Goal: Answer question/provide support

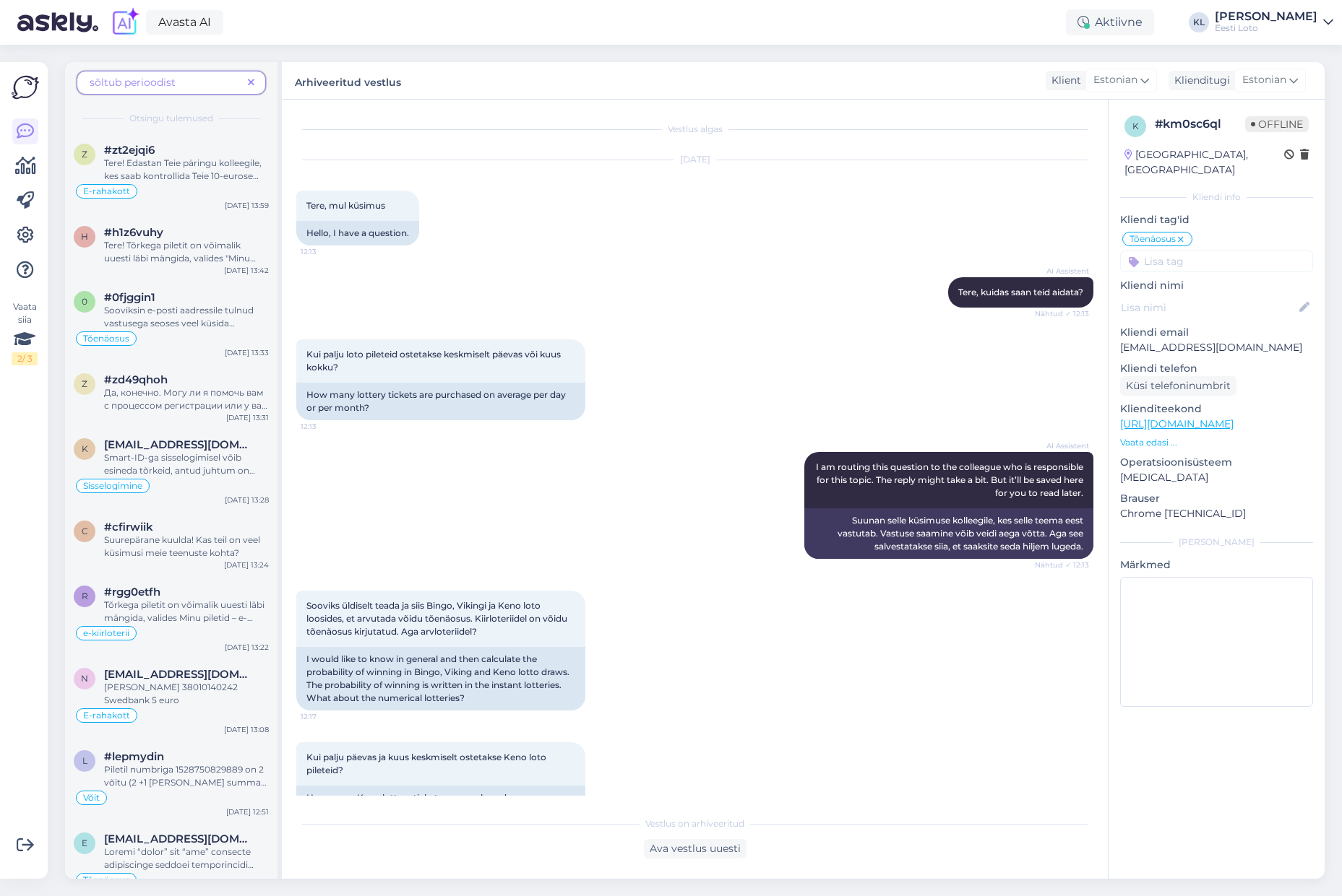
scroll to position [765, 0]
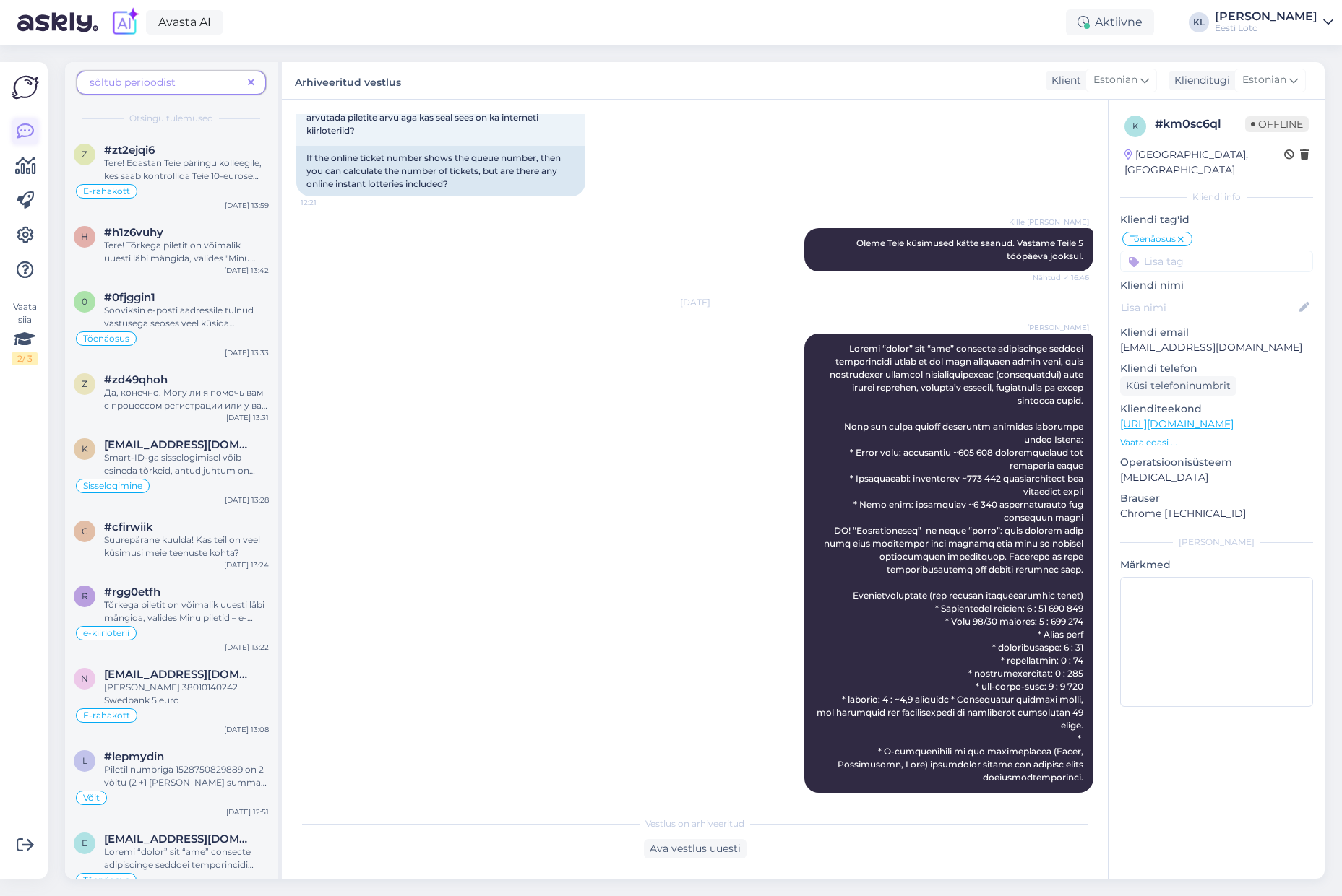
click at [17, 135] on icon at bounding box center [25, 131] width 17 height 17
click at [24, 123] on icon at bounding box center [25, 131] width 17 height 17
click at [29, 168] on icon at bounding box center [26, 166] width 21 height 17
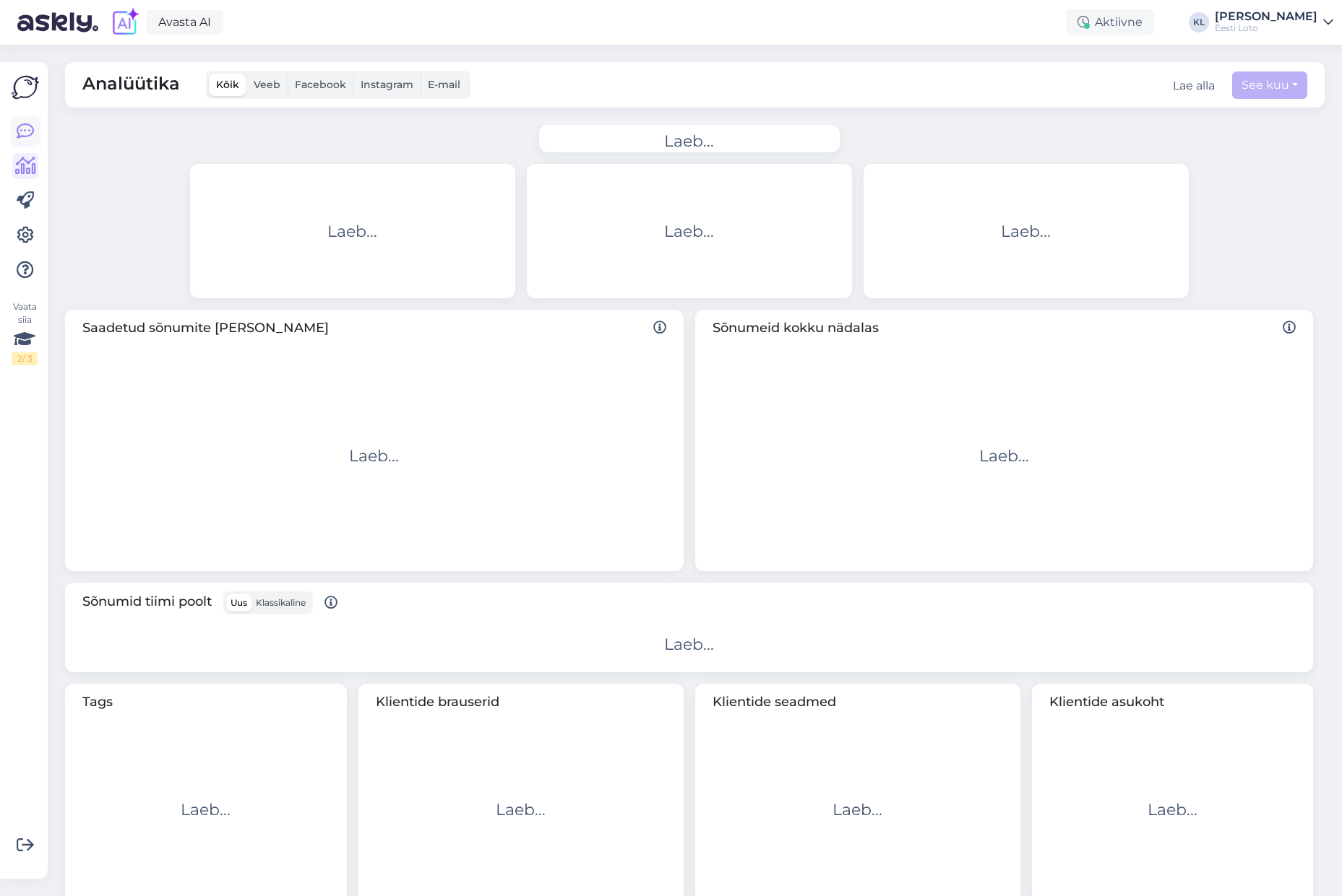
click at [17, 123] on icon at bounding box center [25, 131] width 17 height 17
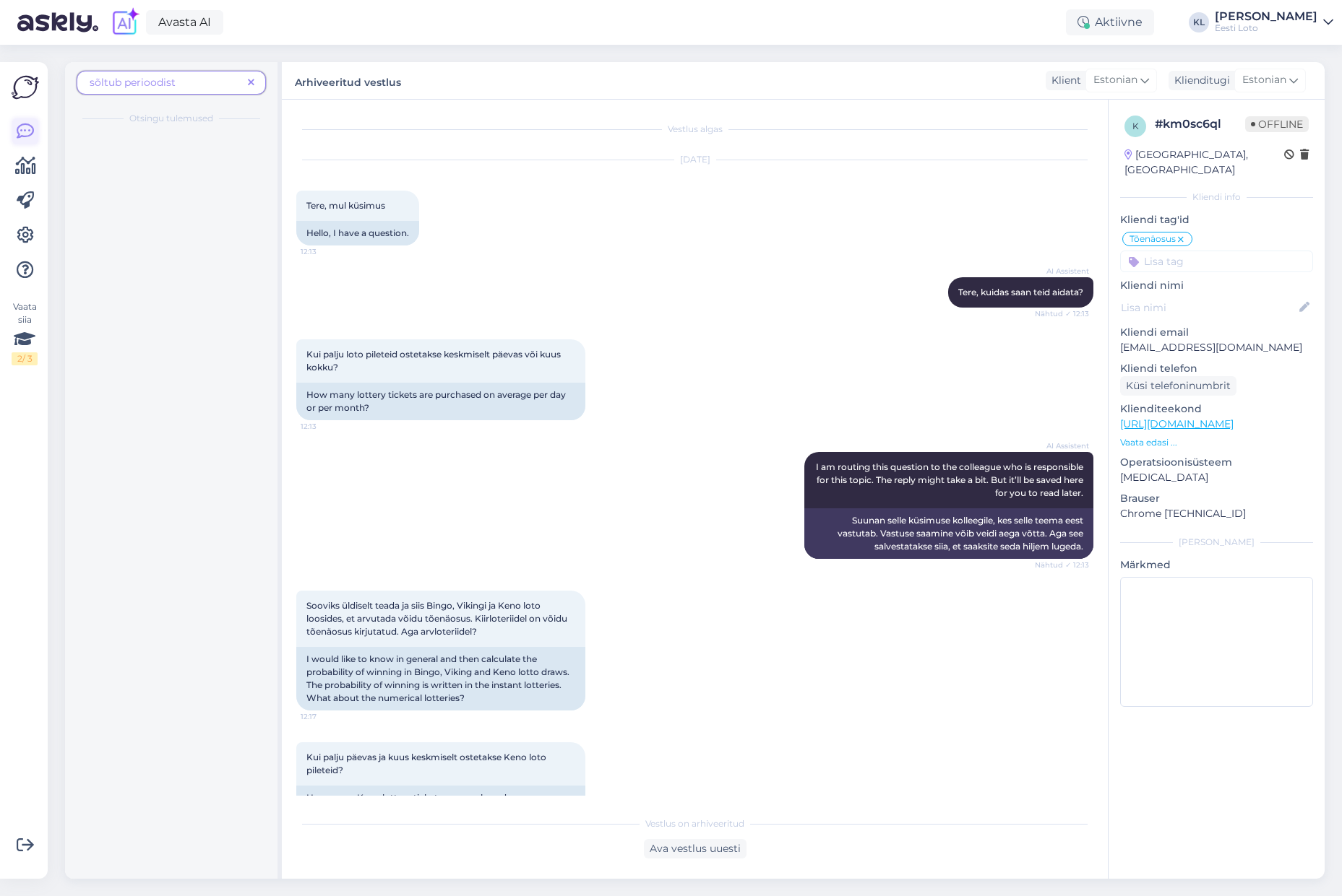
scroll to position [765, 0]
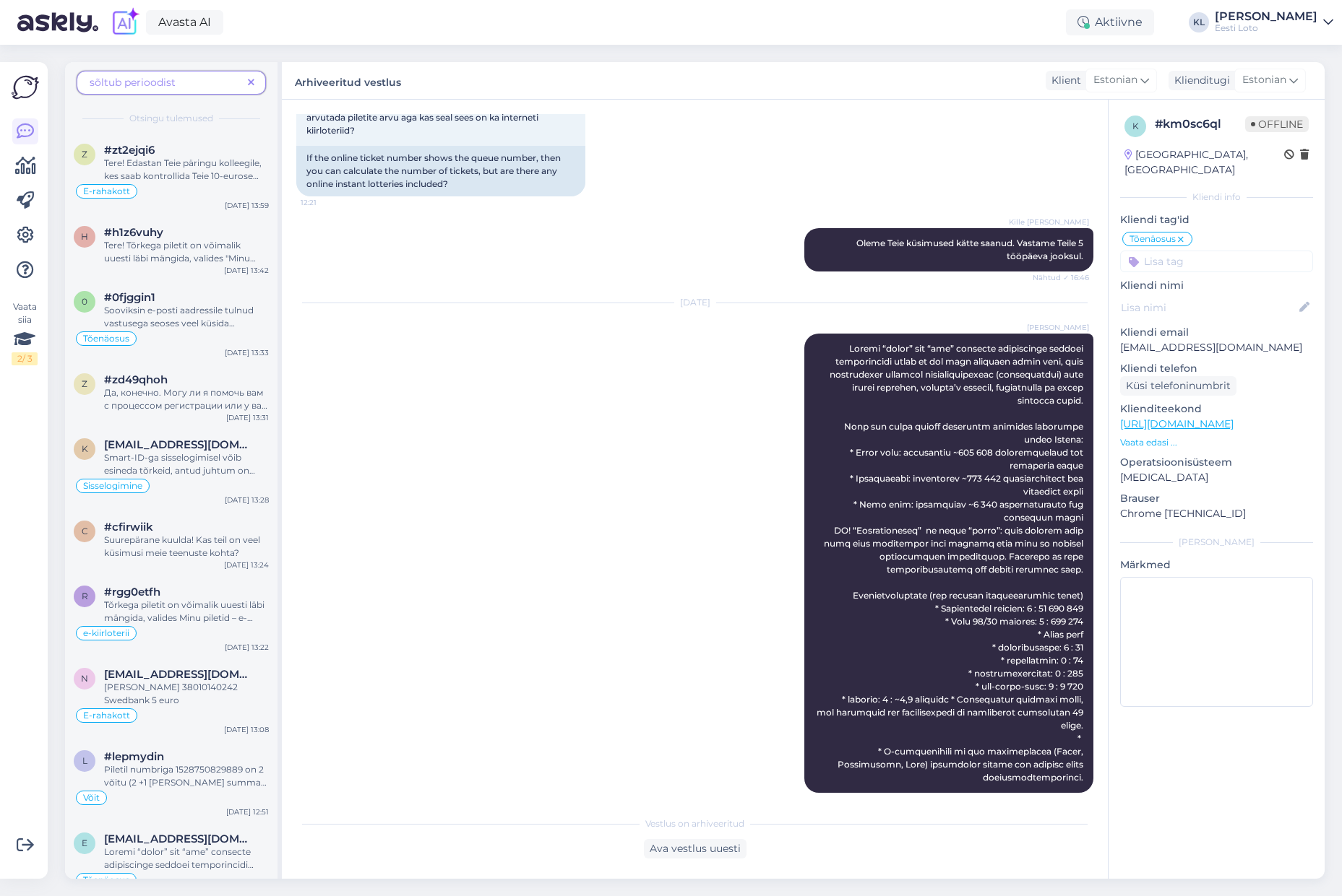
click at [251, 80] on icon at bounding box center [251, 82] width 7 height 10
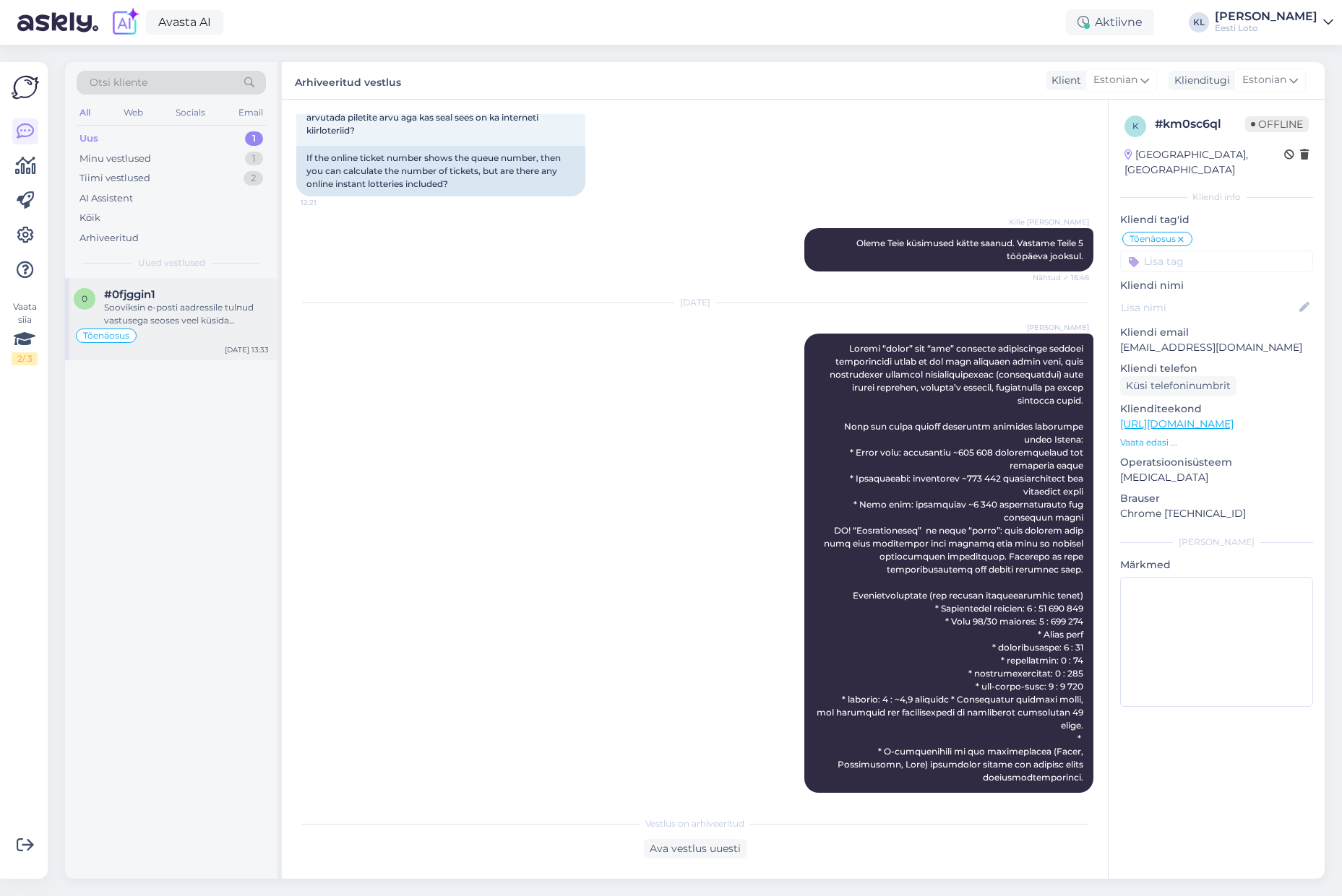
click at [157, 301] on div "Sooviksin e-posti aadressile tulnud vastusega seoses veel küsida [PERSON_NAME] …" at bounding box center [187, 314] width 165 height 26
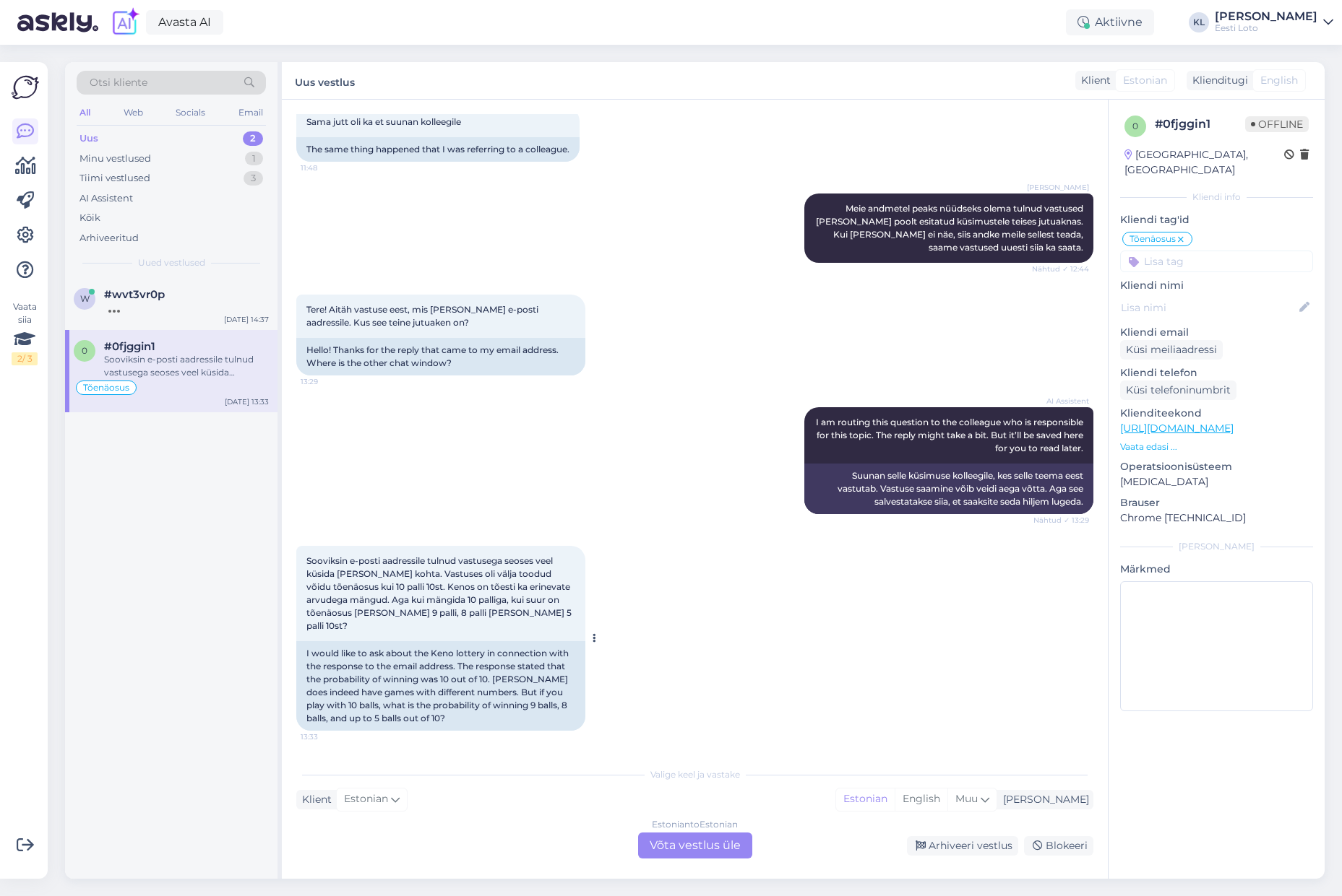
scroll to position [534, 0]
click at [676, 836] on div "Estonian to Estonian Võta vestlus üle" at bounding box center [695, 845] width 114 height 26
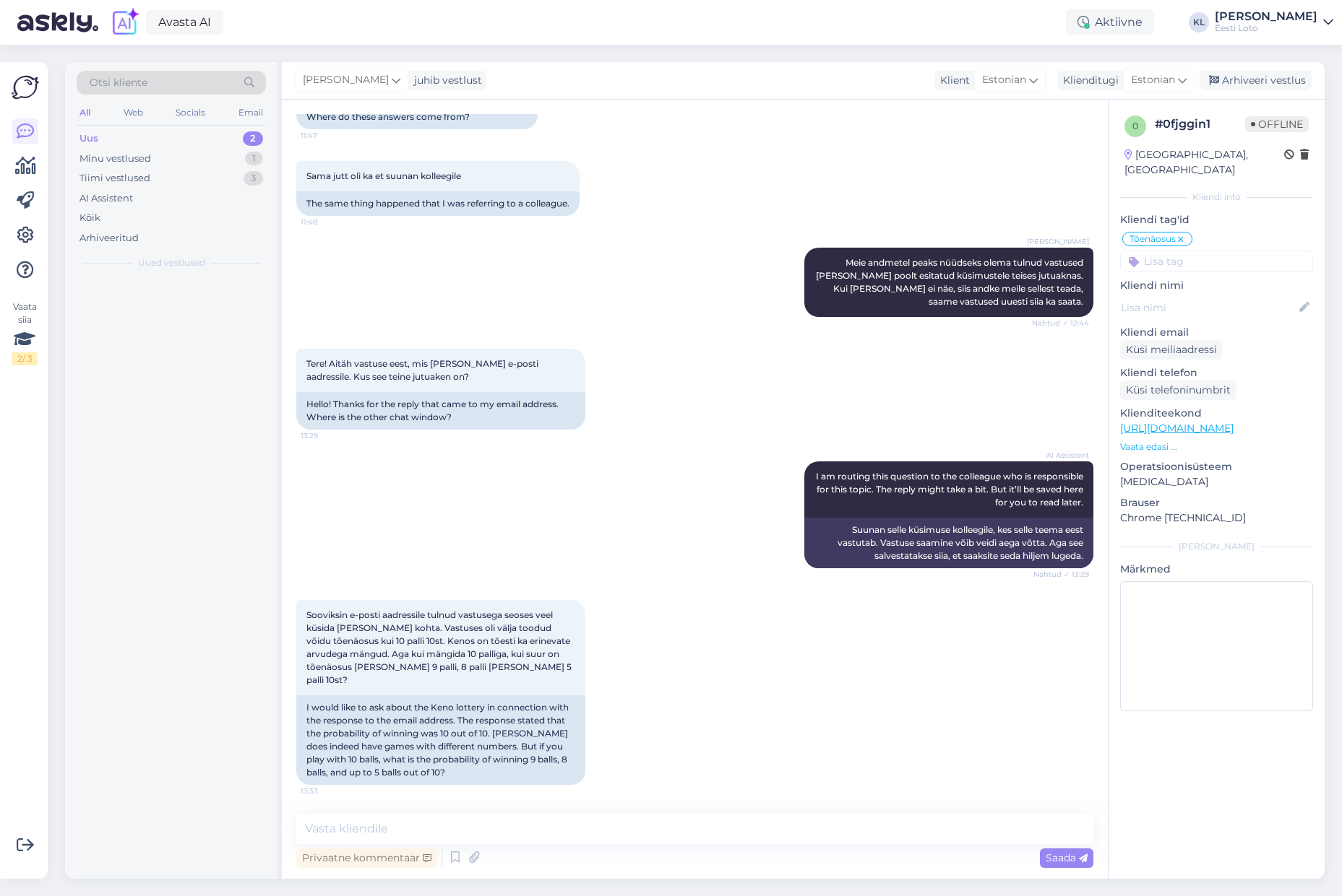
scroll to position [480, 0]
click at [532, 824] on textarea at bounding box center [694, 829] width 797 height 30
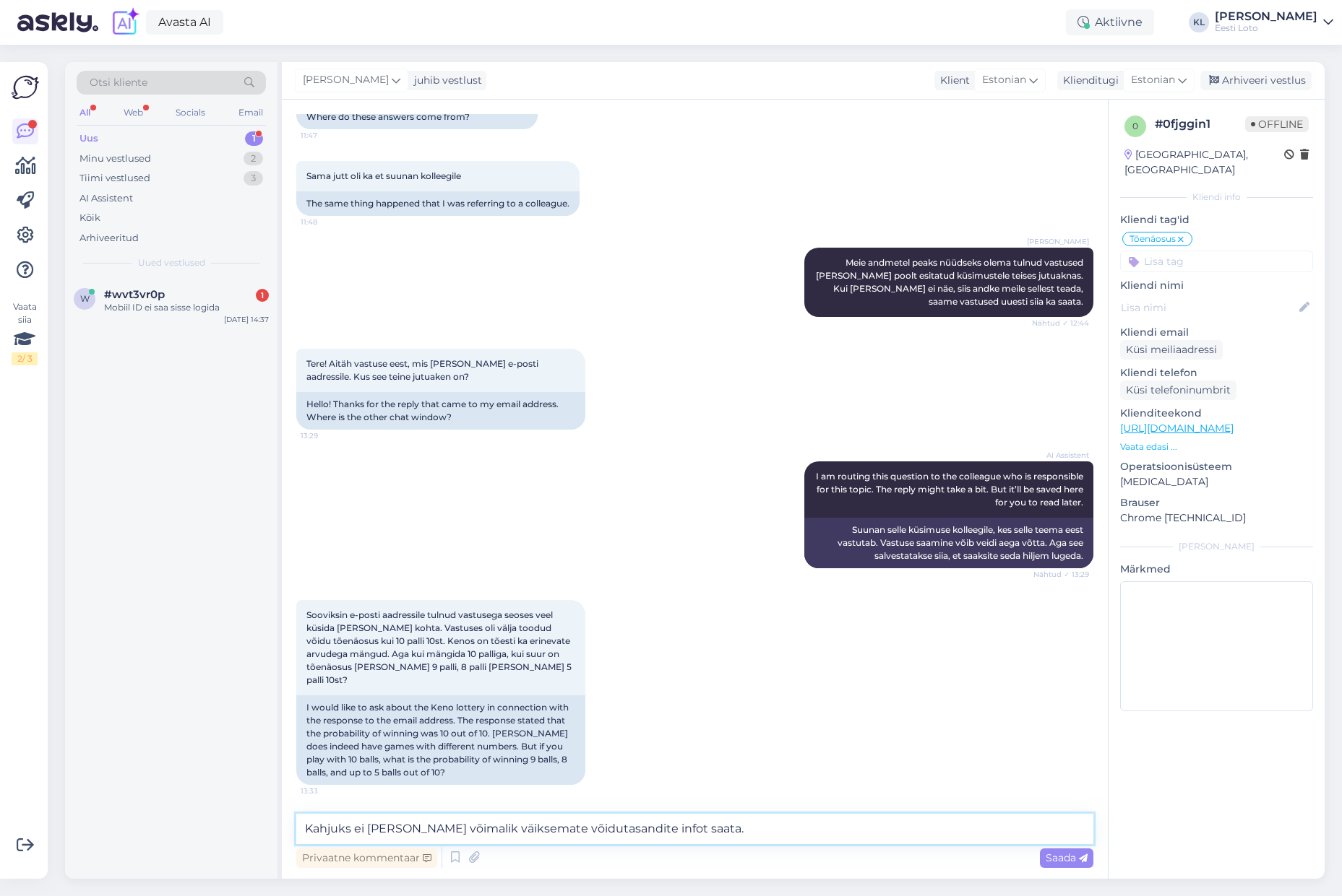
type textarea "Kahjuks ei [PERSON_NAME] võimalik väiksemate võidutasandite infot saata."
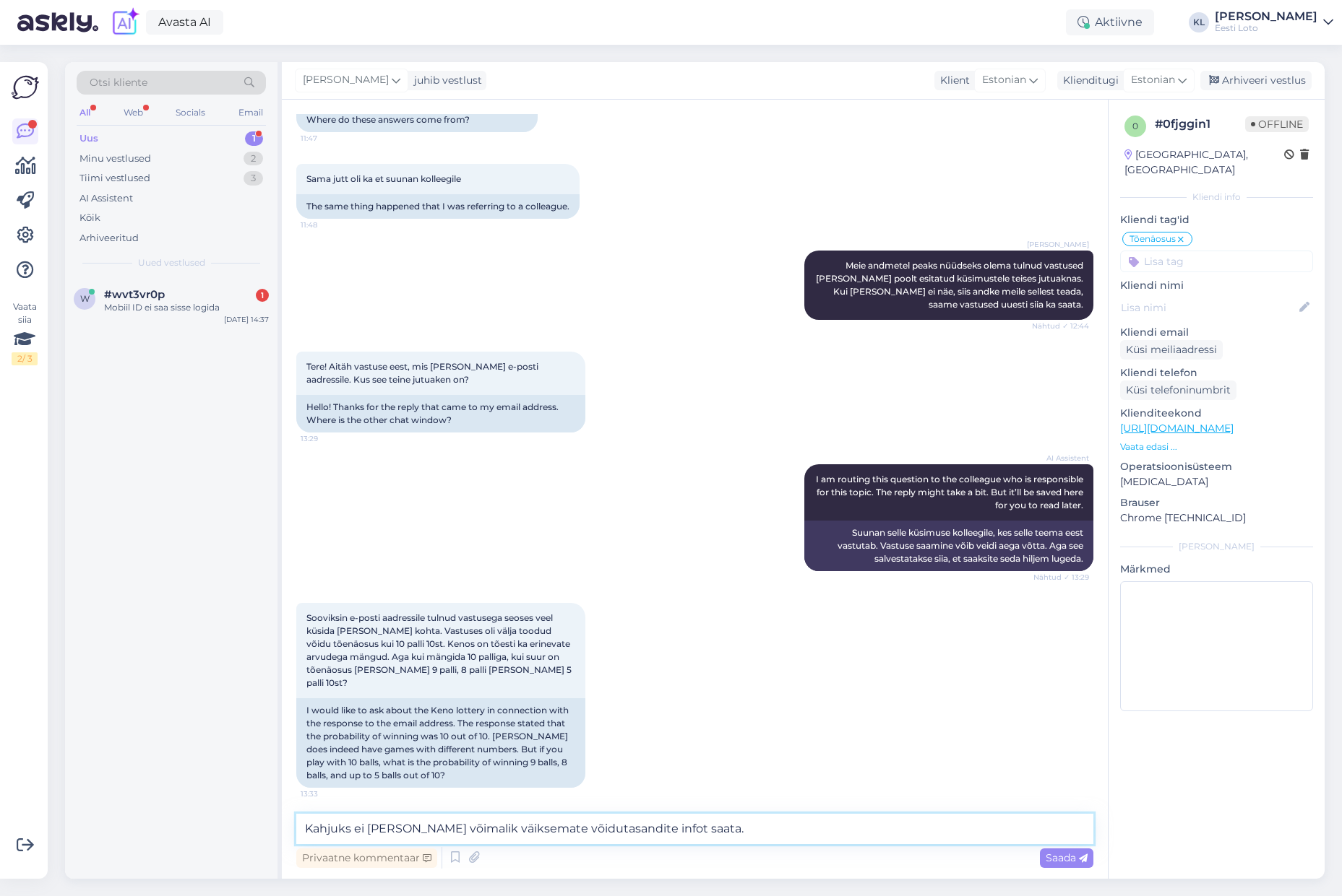
drag, startPoint x: 676, startPoint y: 830, endPoint x: 249, endPoint y: 820, distance: 427.1
click at [249, 820] on div "Otsi kliente All Web Socials Email Uus 1 Minu vestlused 2 Tiimi vestlused 3 AI …" at bounding box center [695, 470] width 1260 height 817
paste textarea "Tabamusi 10-st Tõenäosus 9 1 : 20 496 8 1 : 1 271 7 1 : 147 6 1 : 28 5 1:9 10 (…"
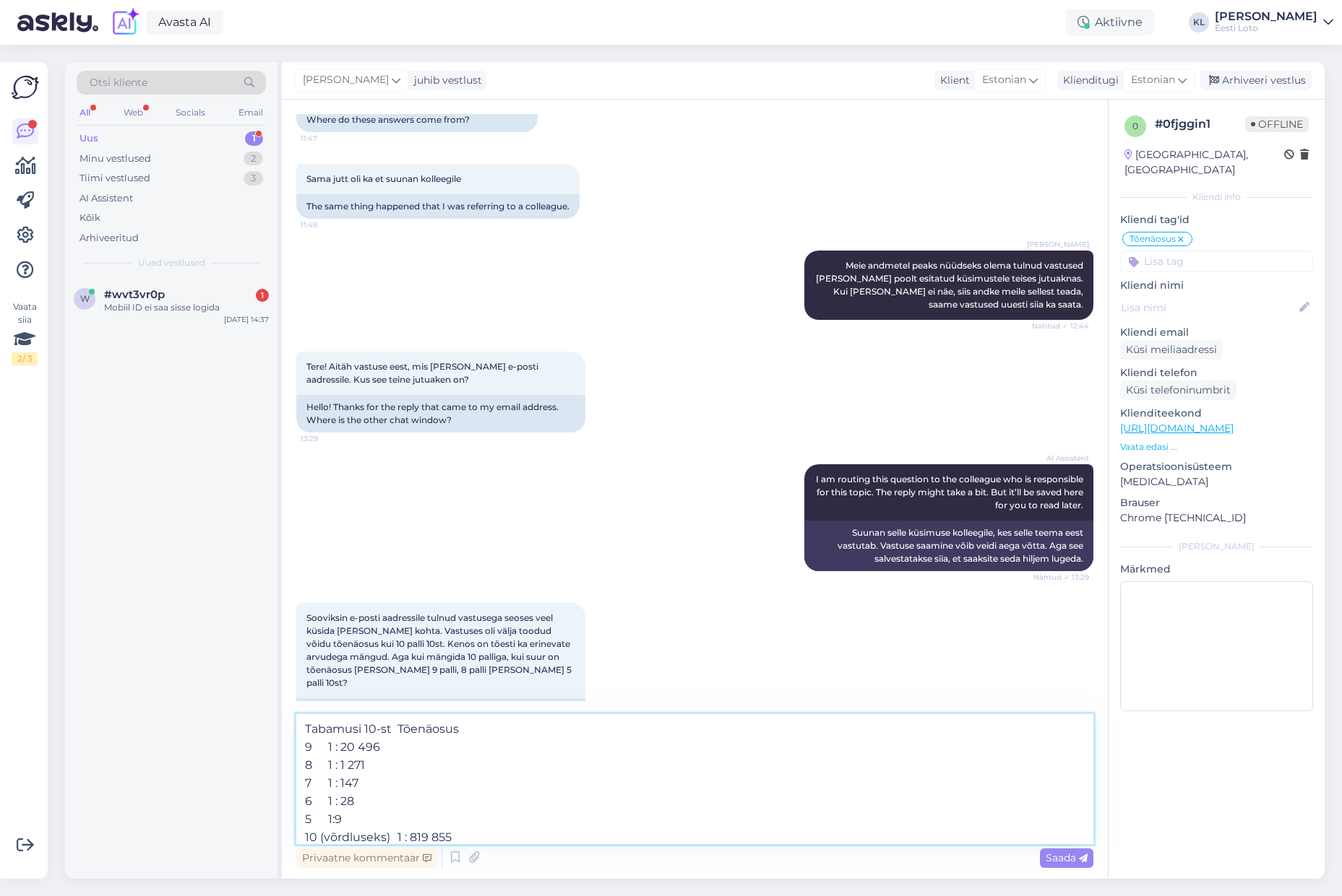
scroll to position [8, 0]
click at [388, 830] on textarea "Tabamusi 10-st Tõenäosus 9 1 : 20 496 8 1 : 1 271 7 1 : 147 6 1 : 28 5 1:9 10 (…" at bounding box center [694, 779] width 797 height 130
click at [490, 725] on textarea "Tabamusi 10-st Tõenäosus 9 1 : 20 496 8 1 : 1 271 7 1 : 147 6 1 : 28 5 1:9 10 1…" at bounding box center [694, 779] width 797 height 130
type textarea "Tabamusi 10-[DEMOGRAPHIC_DATA] 1 : 20 496 8 1 : 1 271 7 1 : 147 6 1 : 28 5 1:9 …"
click at [1067, 862] on span "Saada" at bounding box center [1066, 858] width 42 height 13
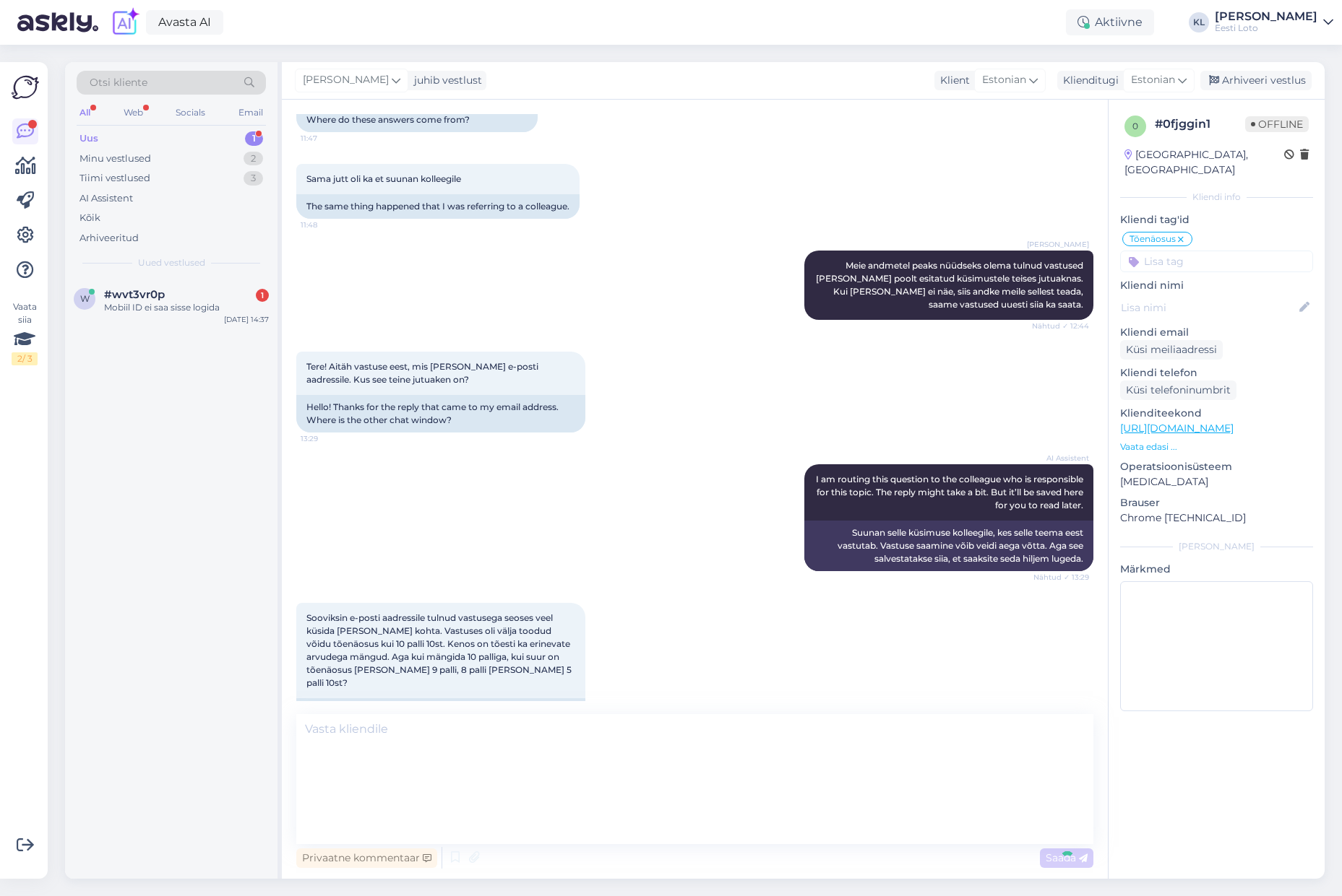
scroll to position [620, 0]
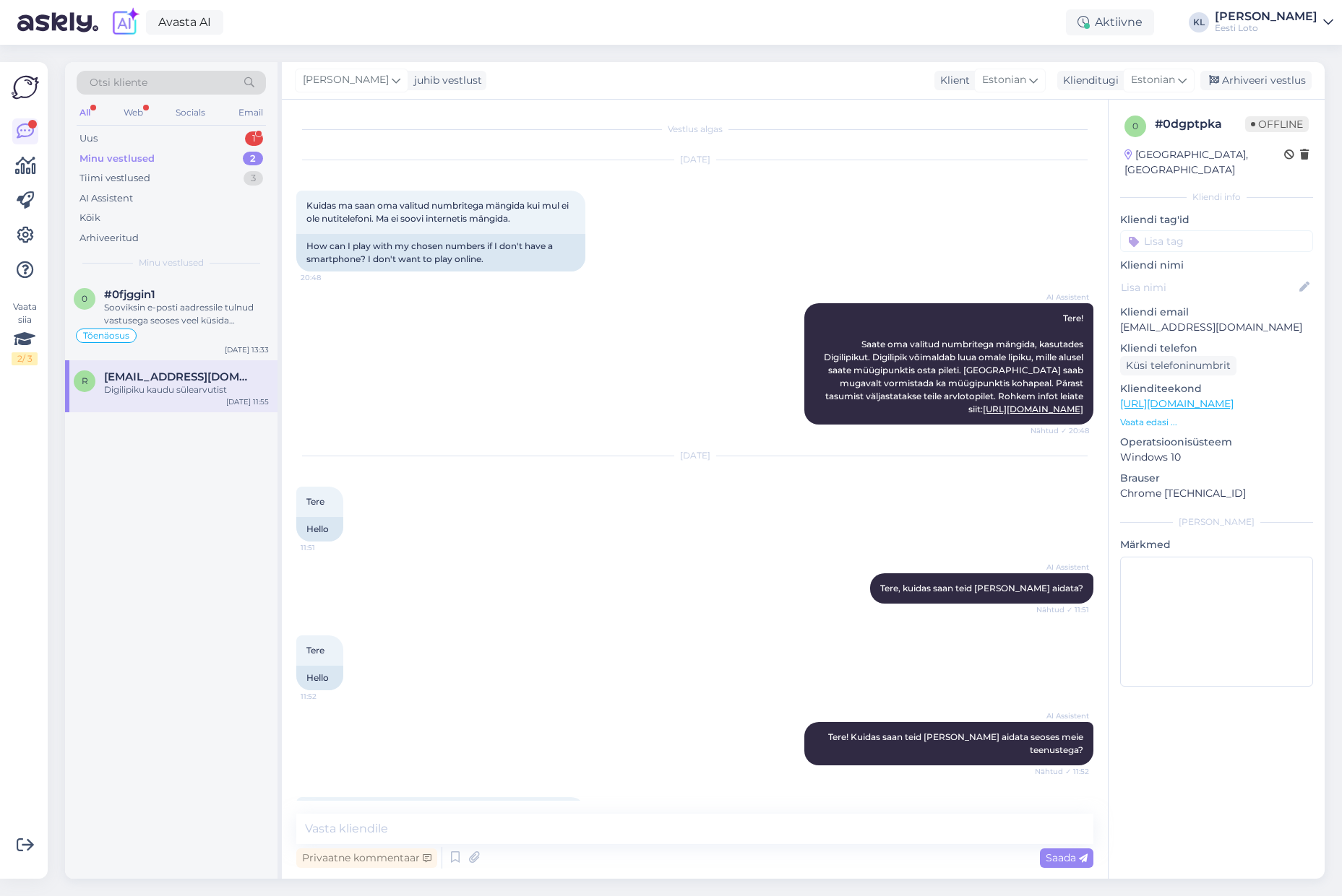
scroll to position [547, 0]
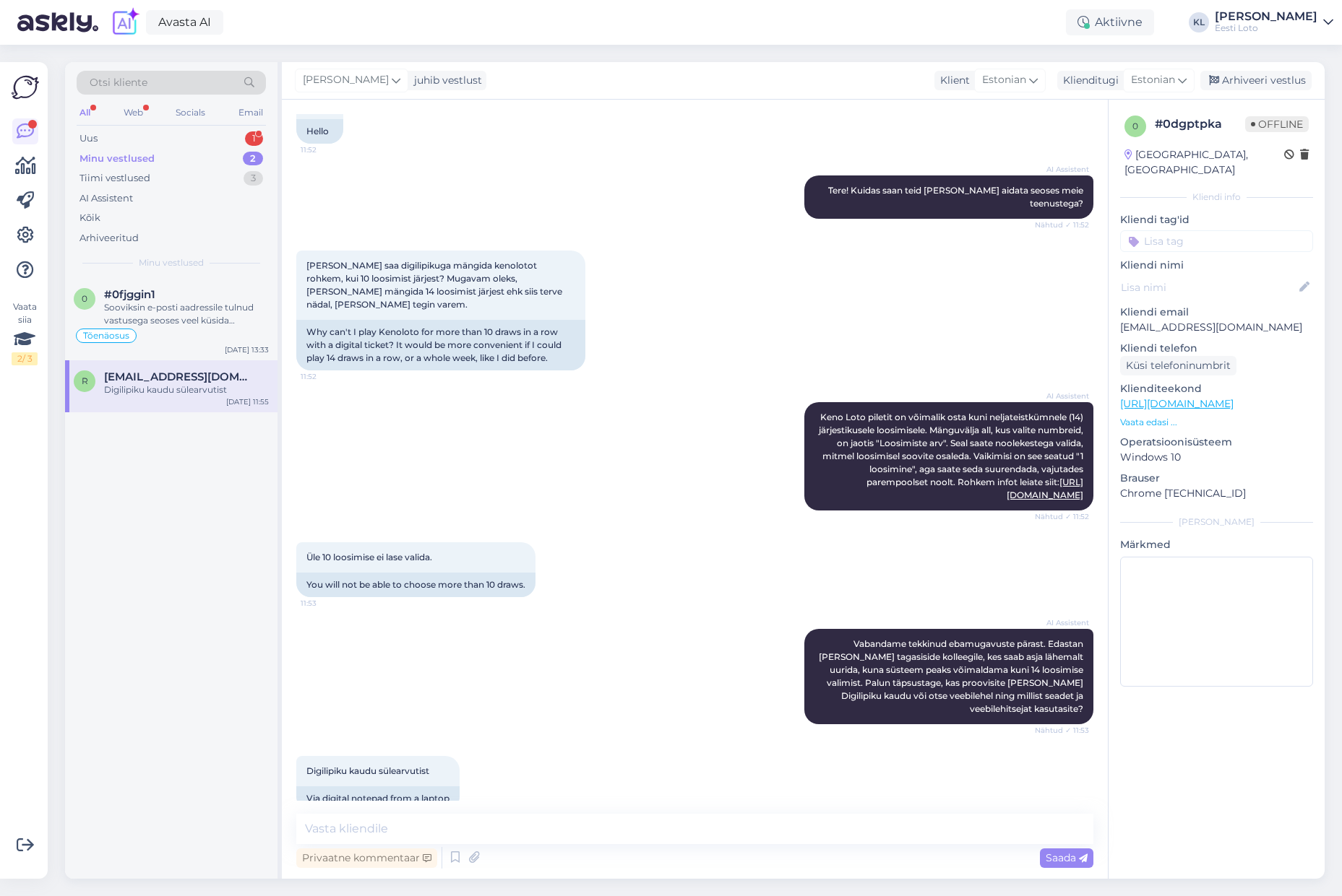
click at [179, 158] on div "Minu vestlused 2" at bounding box center [171, 159] width 190 height 20
click at [212, 317] on div "Sooviksin e-posti aadressile tulnud vastusega seoses veel küsida [PERSON_NAME] …" at bounding box center [187, 314] width 165 height 26
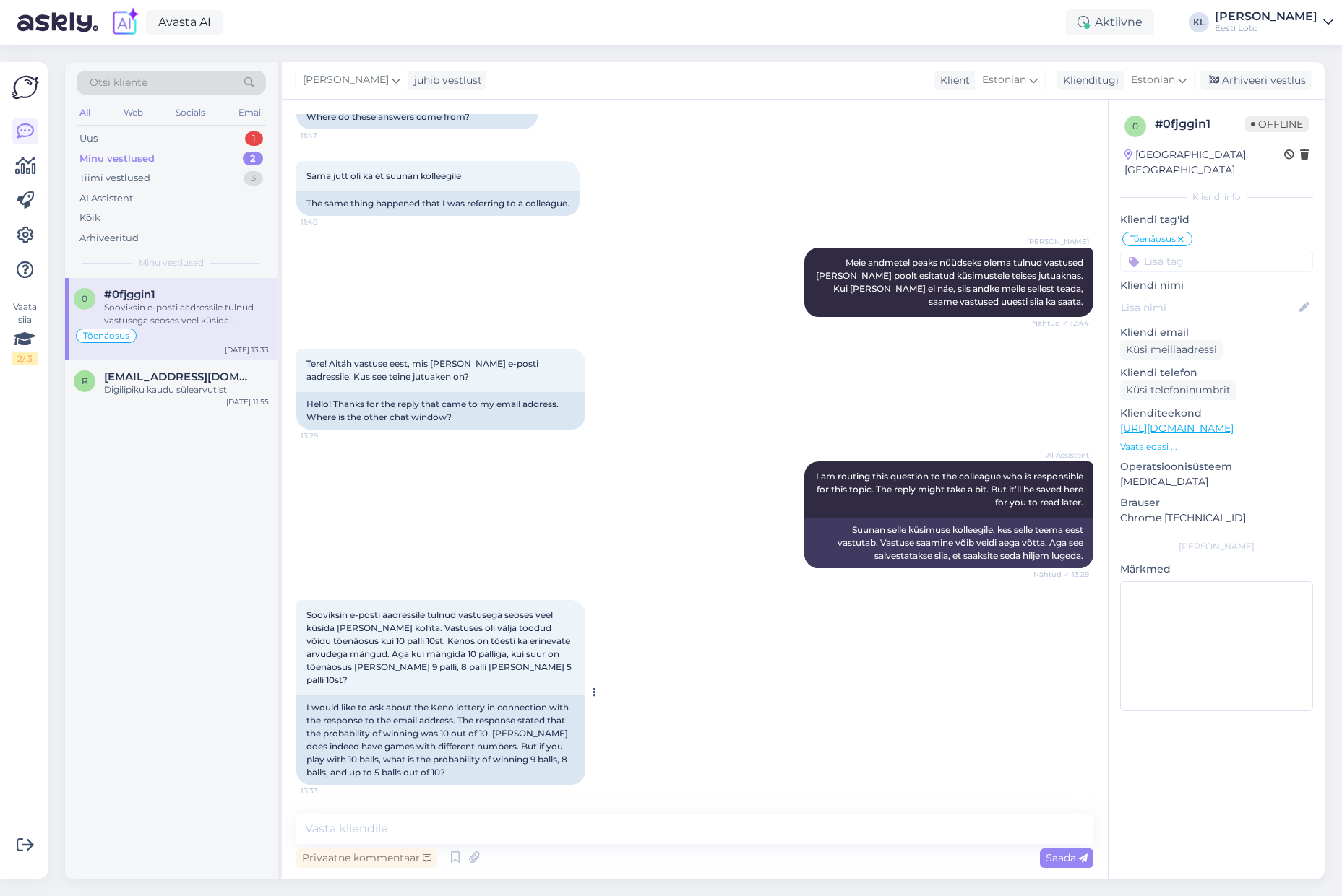
scroll to position [480, 0]
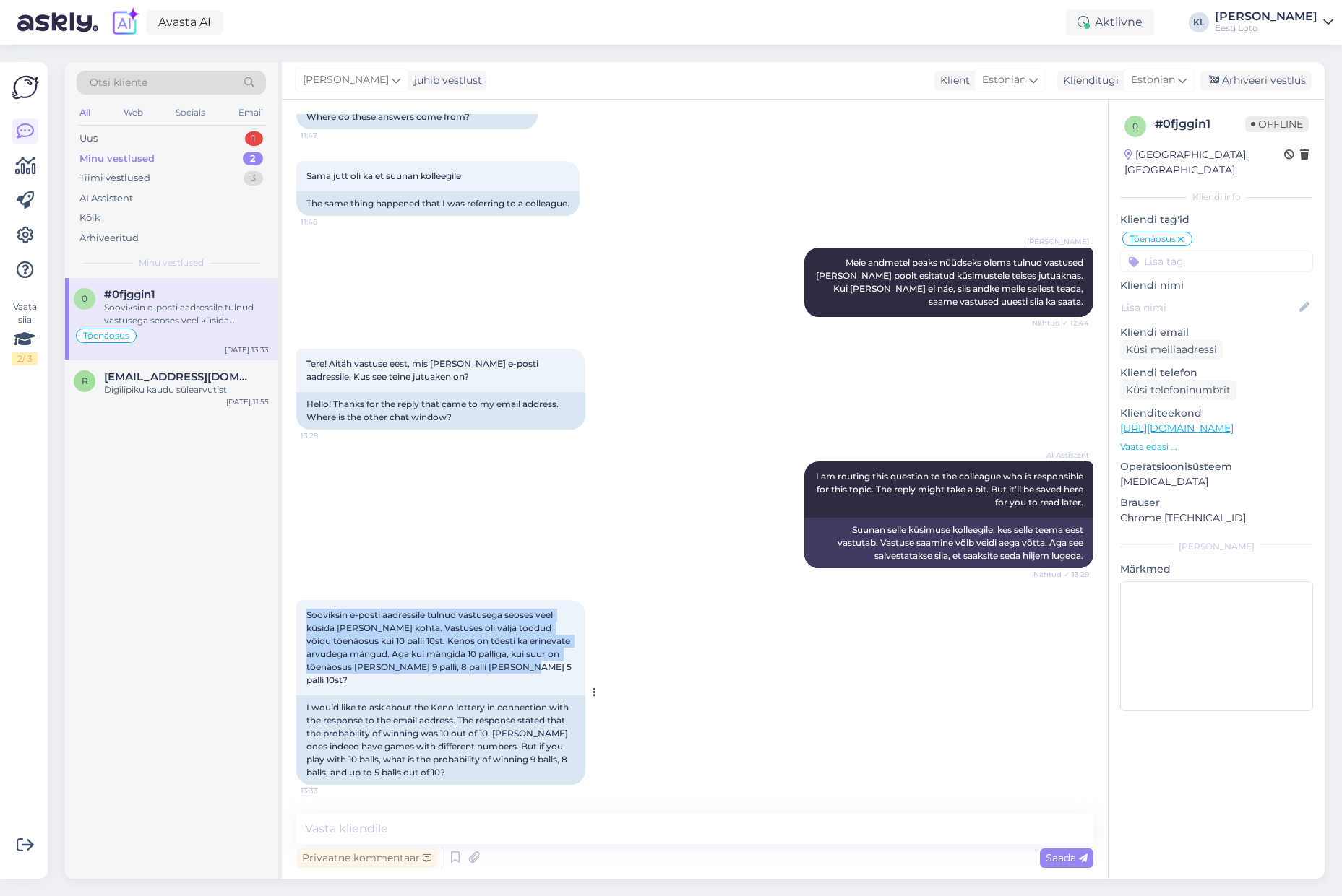
drag, startPoint x: 523, startPoint y: 681, endPoint x: 306, endPoint y: 630, distance: 222.9
click at [306, 630] on div "Sooviksin e-posti aadressile tulnud vastusega seoses veel küsida Keno loto koht…" at bounding box center [440, 648] width 289 height 95
copy span "Sooviksin e-posti aadressile tulnud vastusega seoses veel küsida [PERSON_NAME] …"
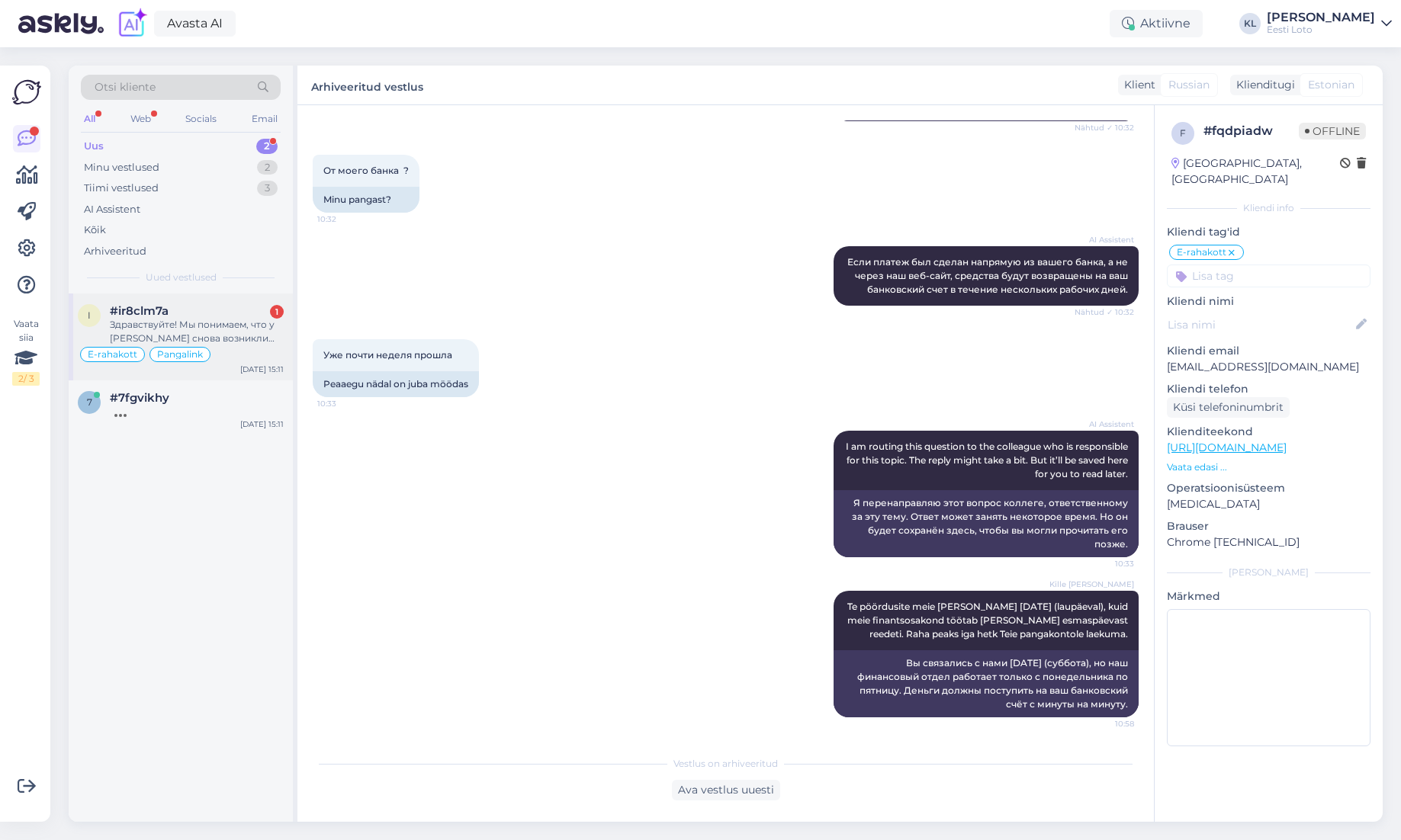
click at [180, 310] on div "#ir8clm7a 1" at bounding box center [197, 311] width 174 height 14
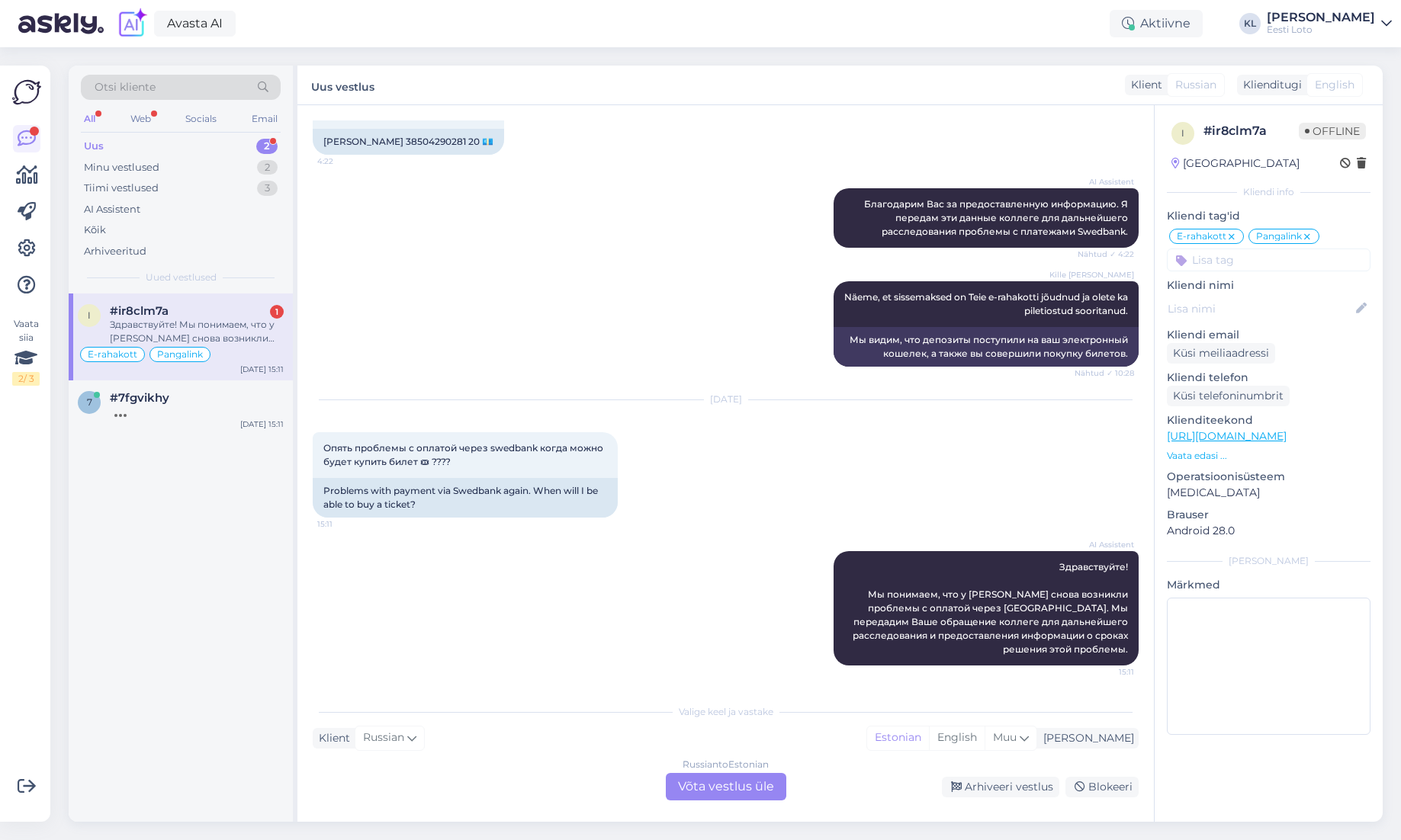
scroll to position [1730, 0]
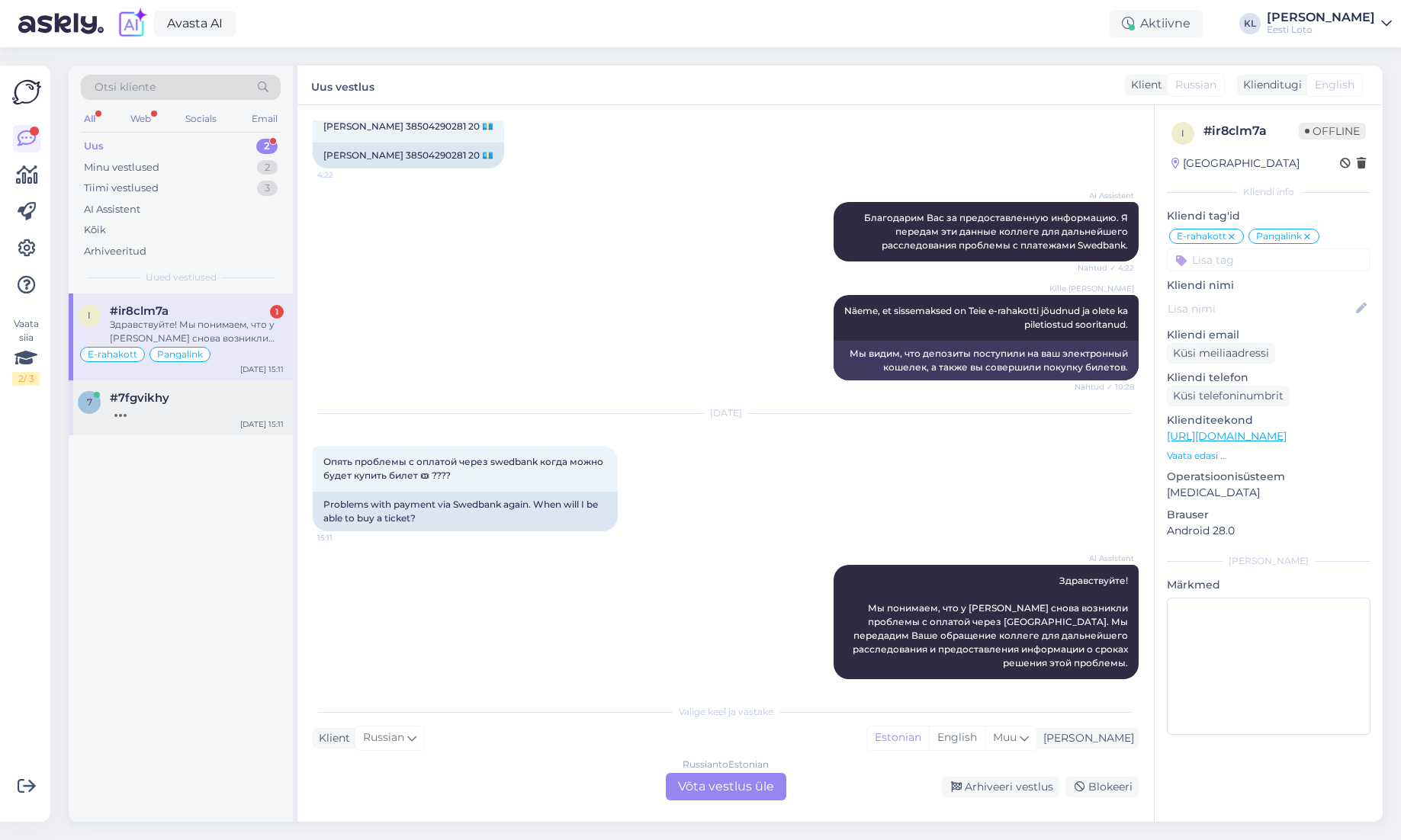
drag, startPoint x: 202, startPoint y: 411, endPoint x: 231, endPoint y: 414, distance: 29.2
click at [202, 411] on div at bounding box center [197, 411] width 174 height 14
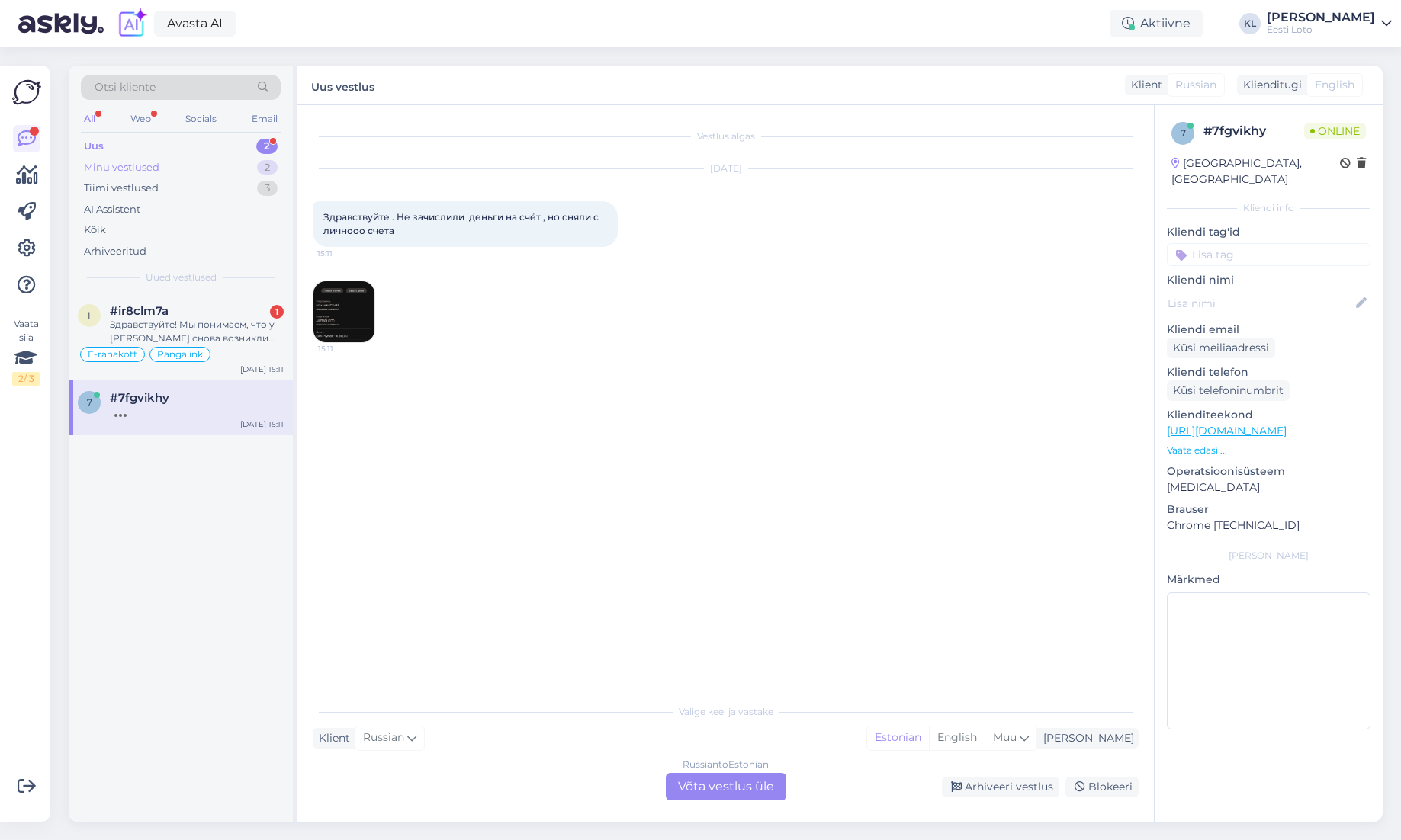
click at [168, 171] on div "Minu vestlused 2" at bounding box center [180, 167] width 200 height 22
drag, startPoint x: 218, startPoint y: 406, endPoint x: 226, endPoint y: 410, distance: 8.9
click at [217, 406] on div "Digilipiku kaudu sülearvutist" at bounding box center [197, 411] width 174 height 14
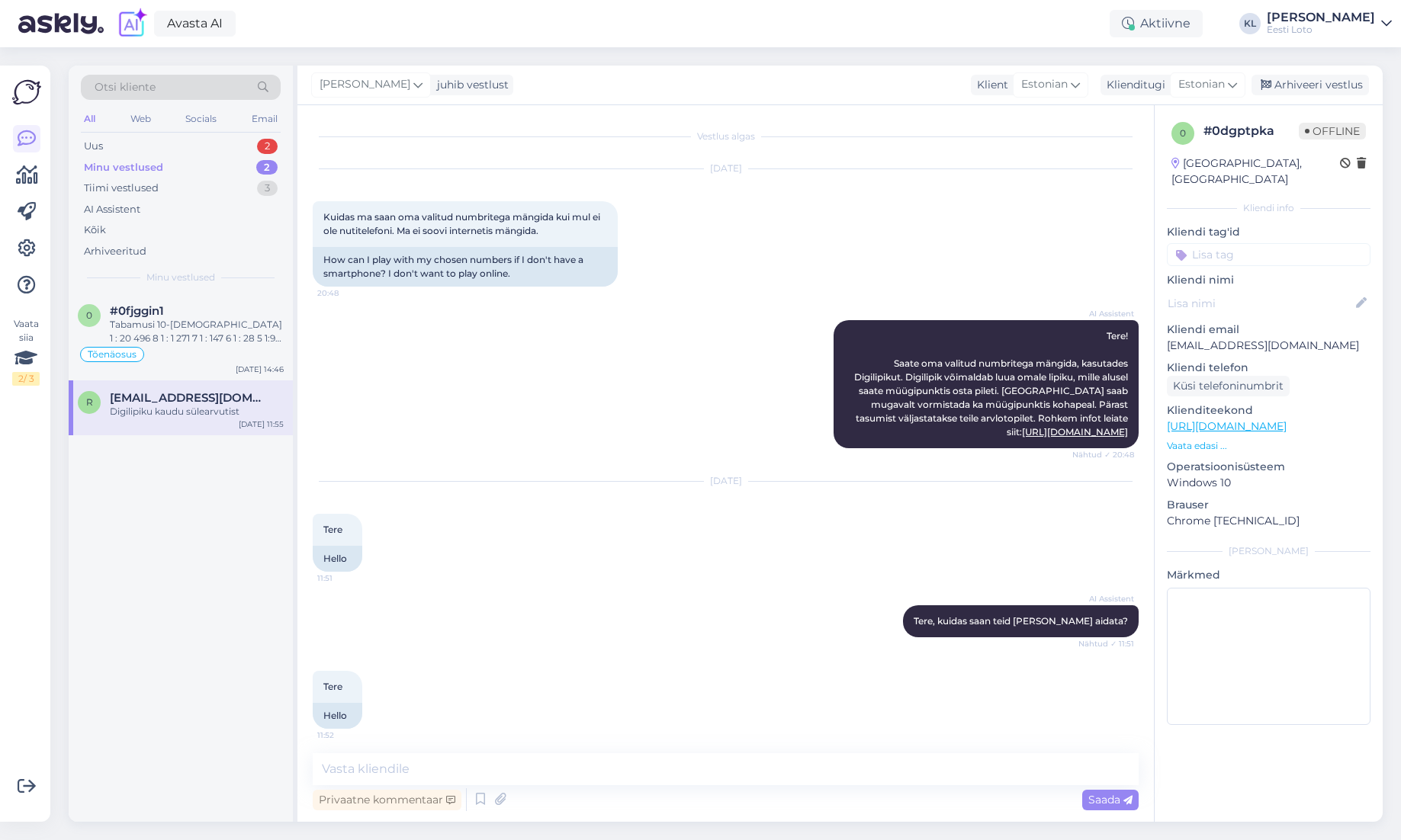
scroll to position [683, 0]
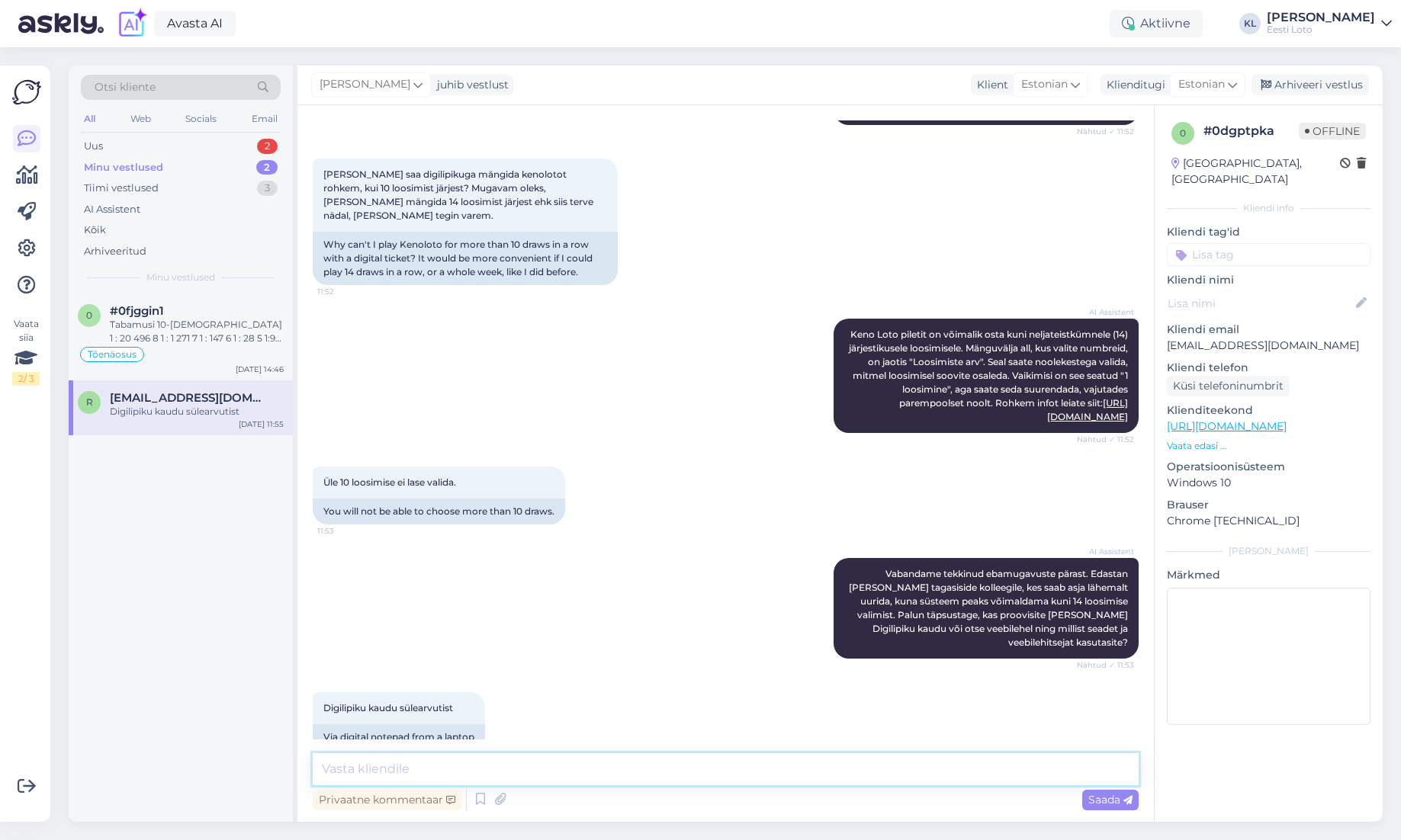
click at [524, 769] on textarea at bounding box center [725, 769] width 826 height 32
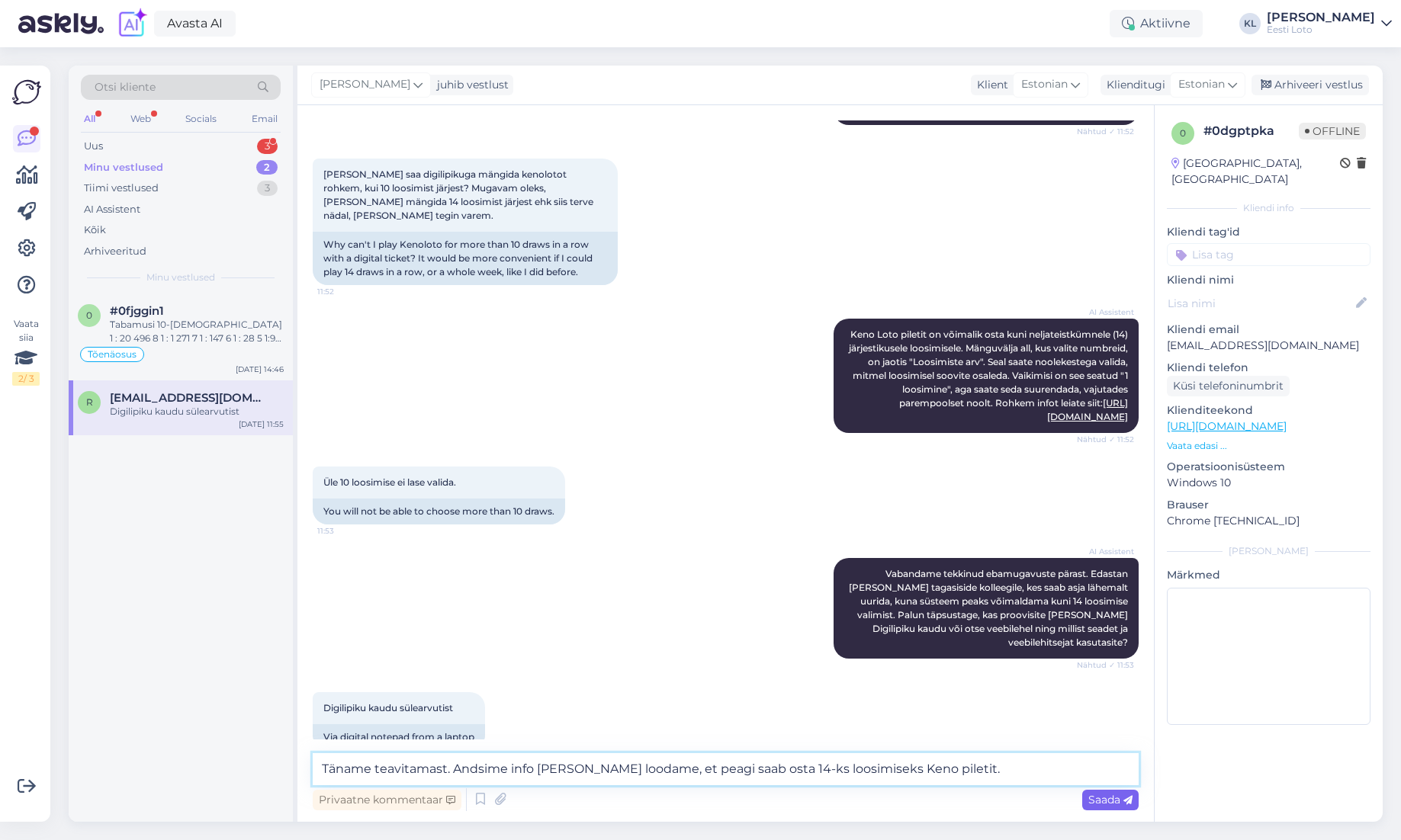
type textarea "Täname teavitamast. Andsime info edasi ja loodame, et peagi saab osta 14-ks loo…"
click at [1093, 799] on span "Saada" at bounding box center [1109, 799] width 44 height 14
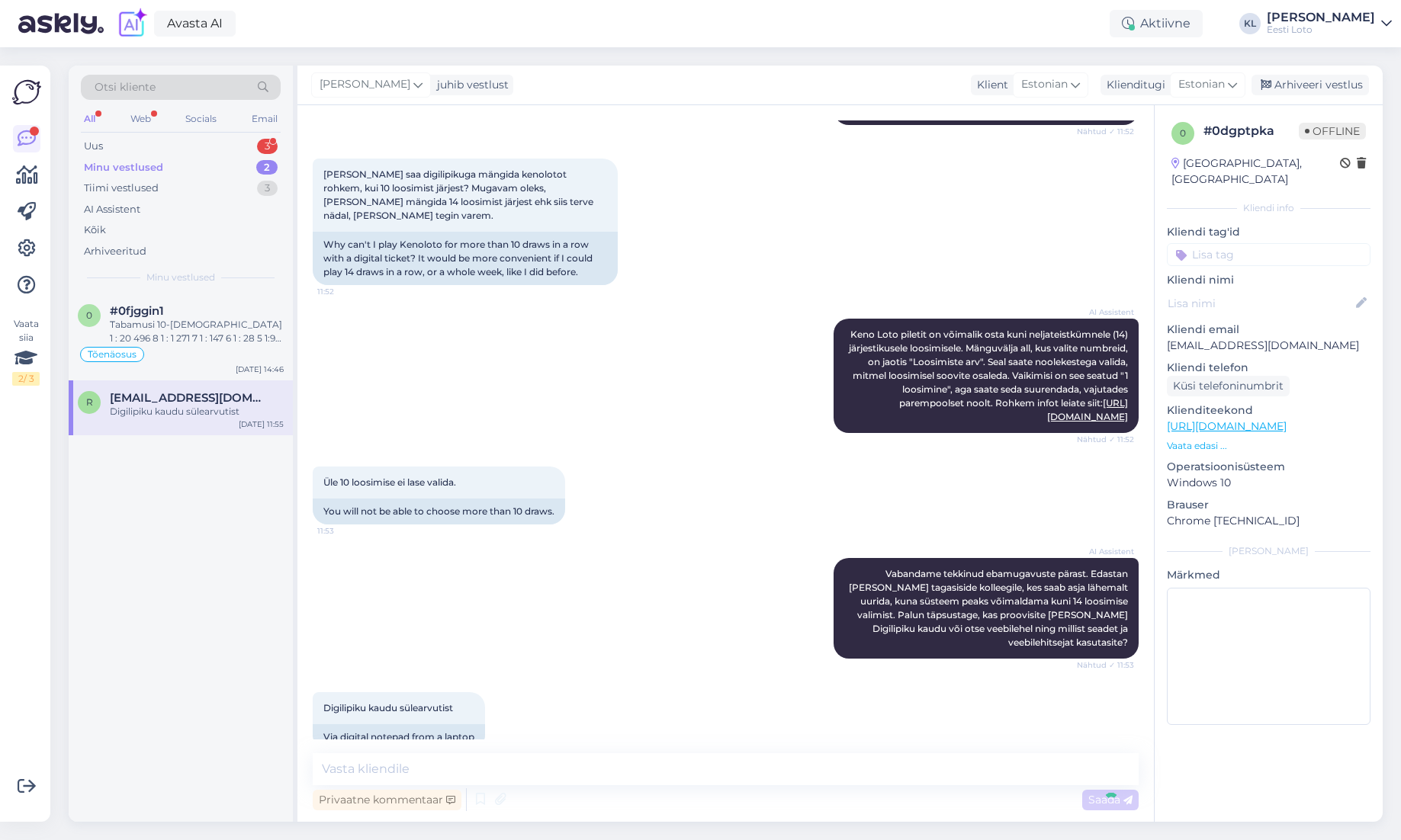
scroll to position [763, 0]
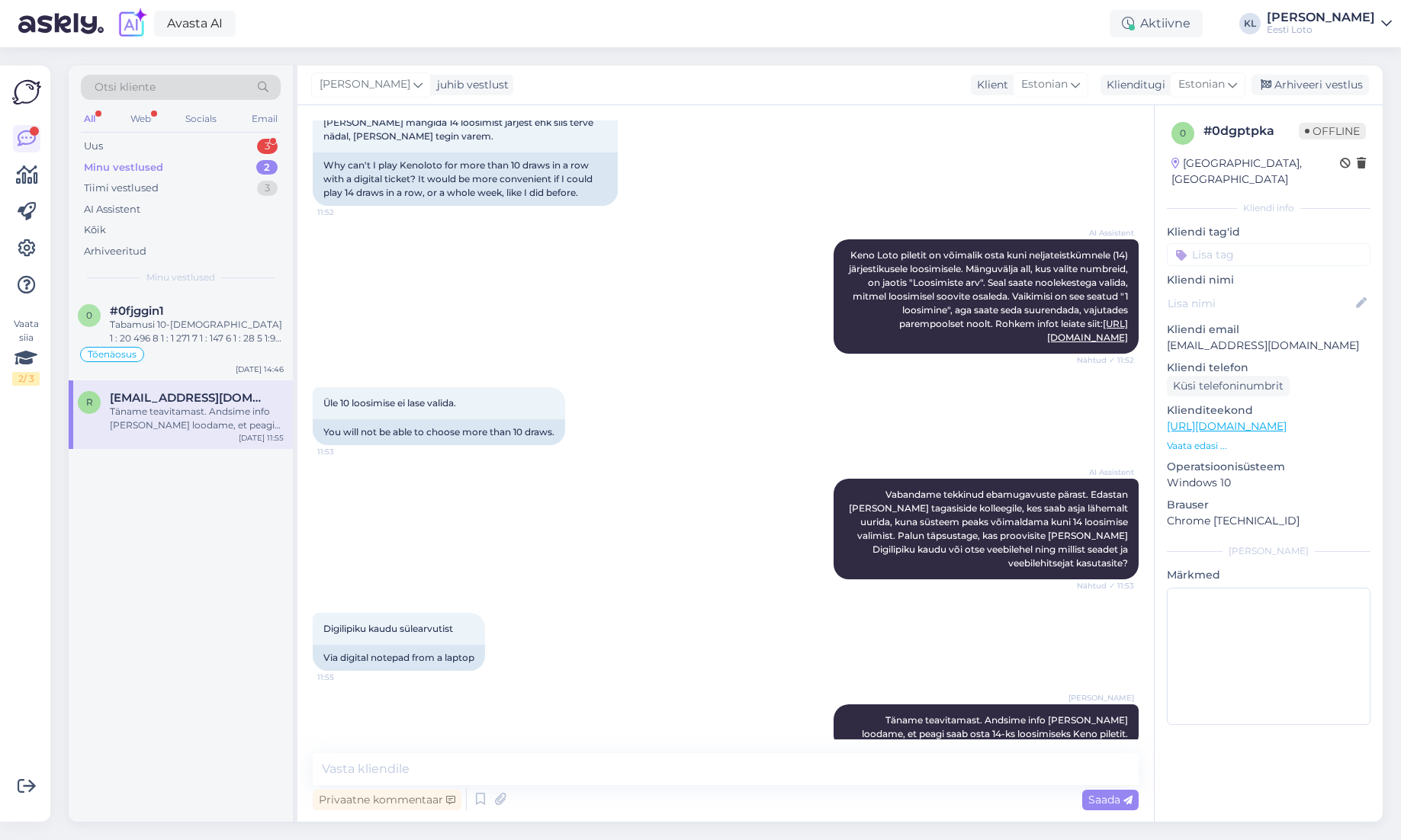
click at [1219, 243] on input at bounding box center [1268, 254] width 203 height 23
type input "Keno"
click at [1309, 310] on span "keno loto" at bounding box center [1269, 314] width 80 height 9
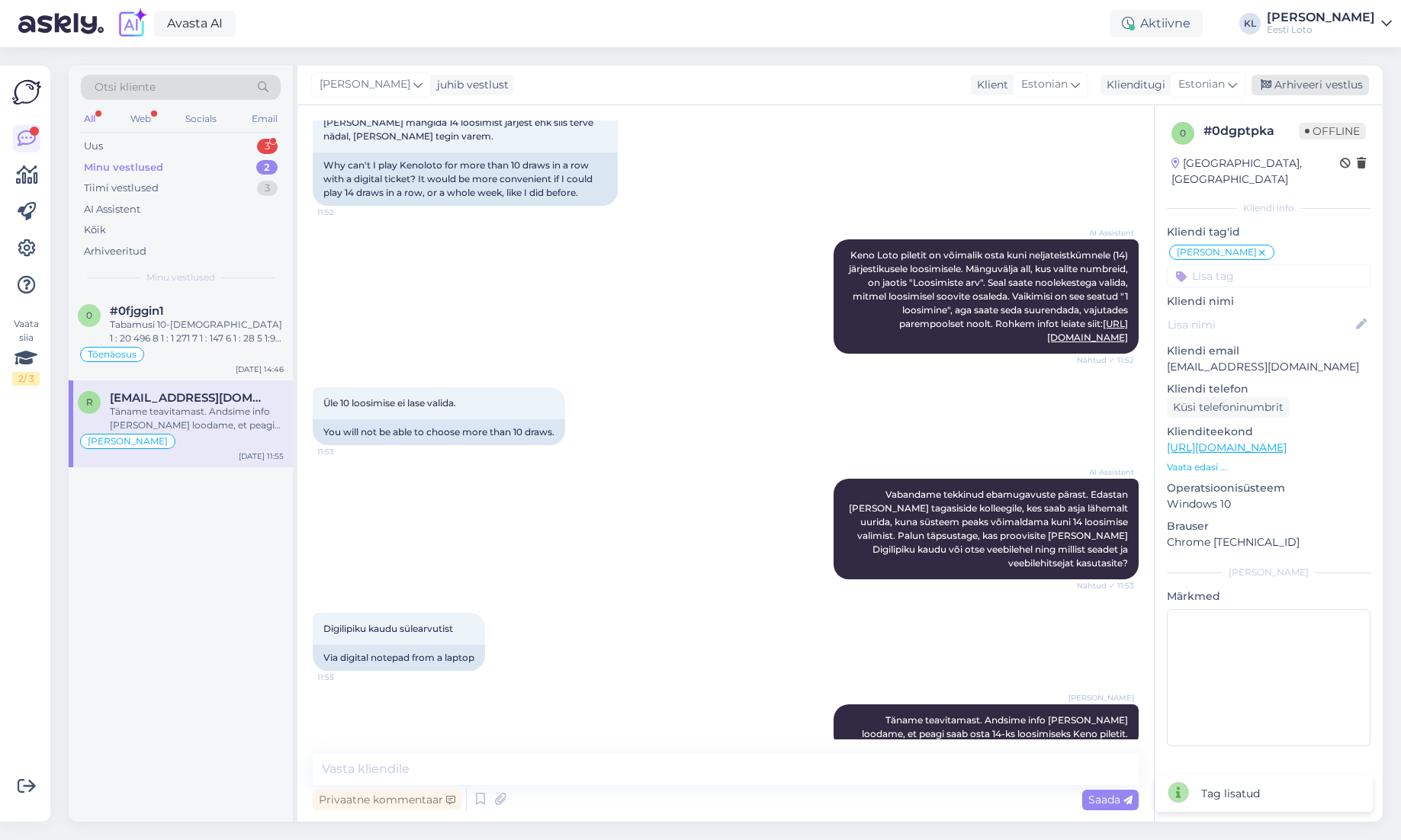
click at [1332, 80] on div "Arhiveeri vestlus" at bounding box center [1309, 85] width 117 height 21
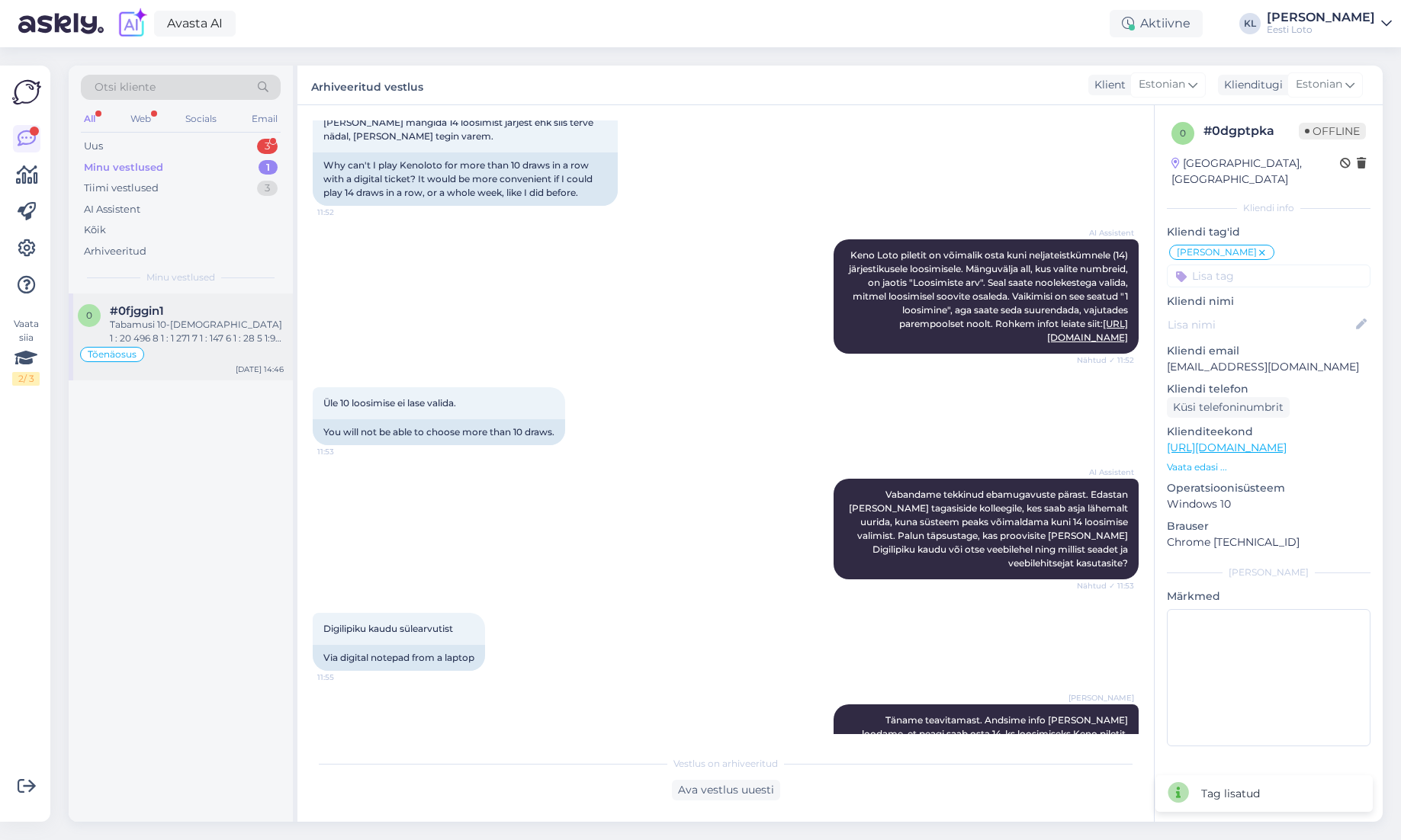
click at [186, 324] on div "Tabamusi 10-[DEMOGRAPHIC_DATA] 1 : 20 496 8 1 : 1 271 7 1 : 147 6 1 : 28 5 1:9 …" at bounding box center [197, 332] width 174 height 27
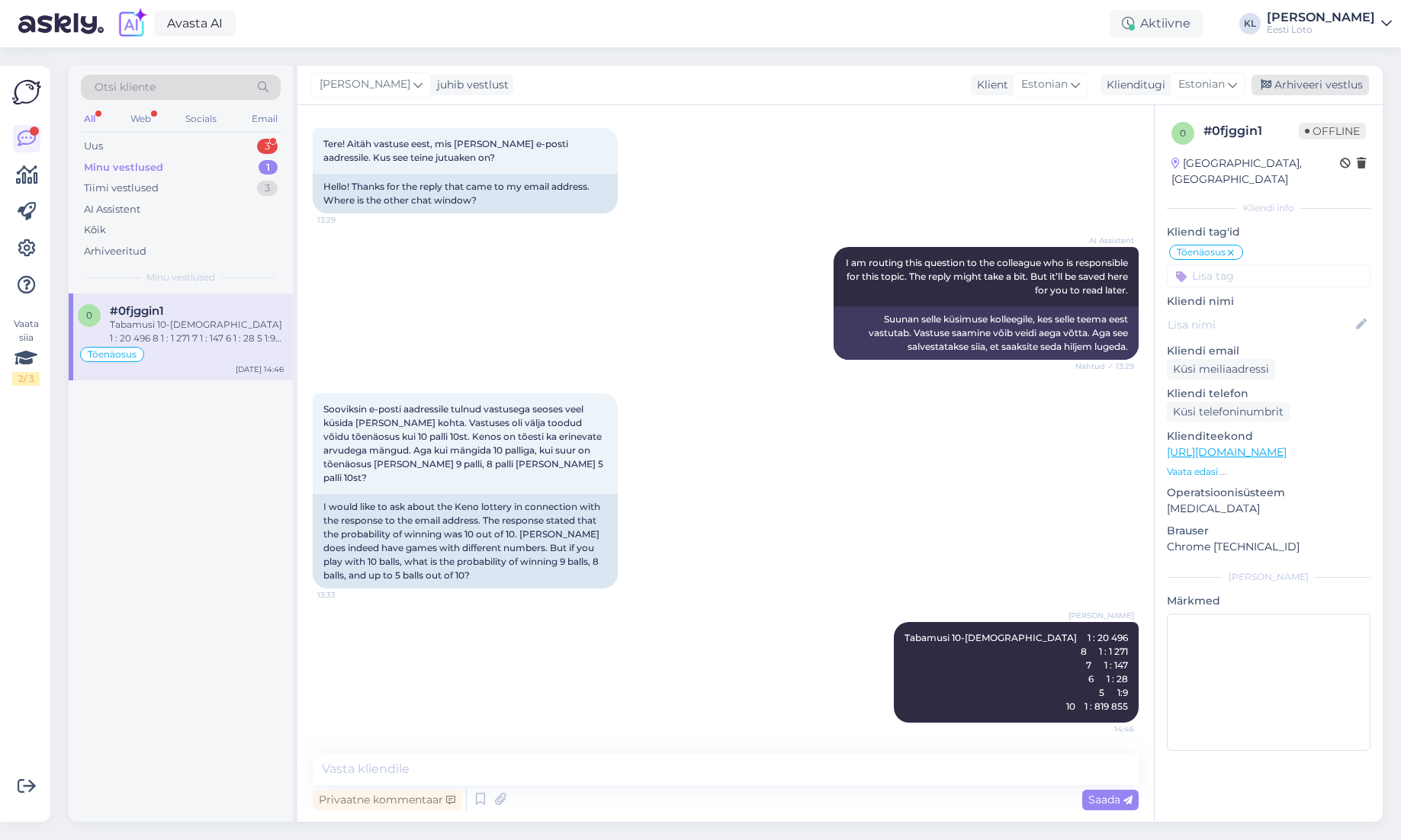
click at [1333, 88] on div "Arhiveeri vestlus" at bounding box center [1309, 85] width 117 height 21
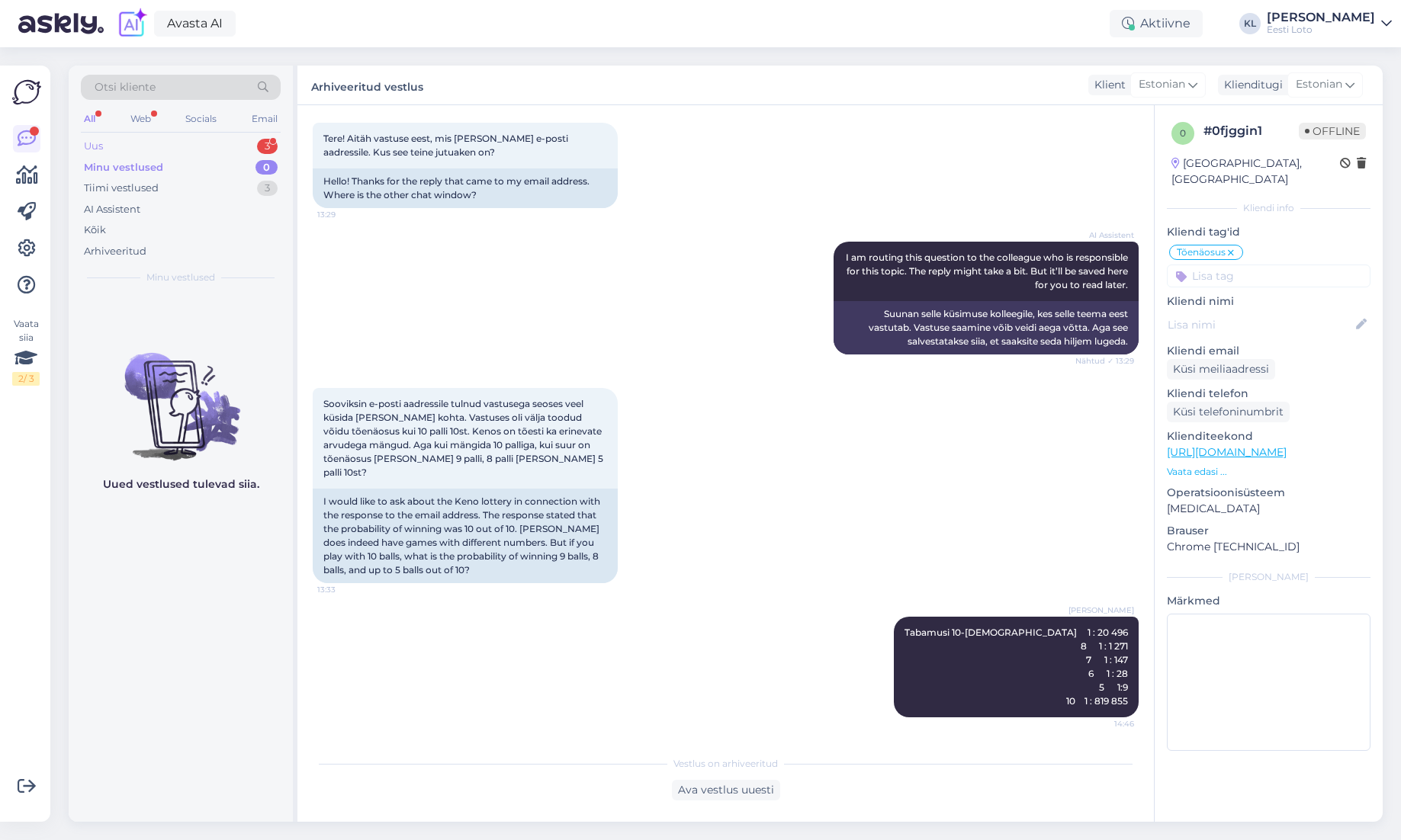
click at [249, 145] on div "Uus 3" at bounding box center [180, 146] width 200 height 22
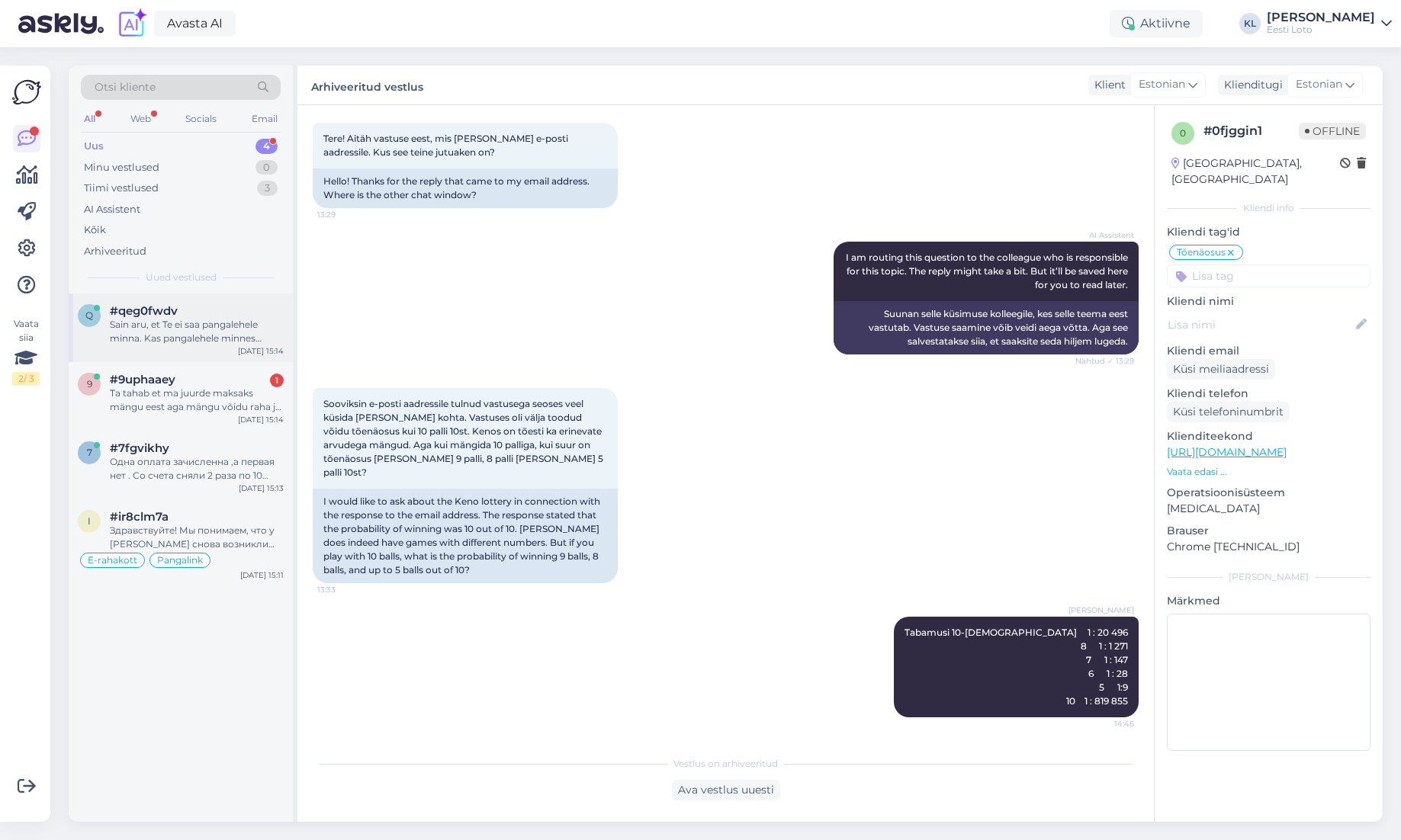
click at [236, 341] on div "Sain aru, et Te ei saa pangalehele minna. Kas pangalehele minnes ilmub ka mingi…" at bounding box center [197, 332] width 174 height 27
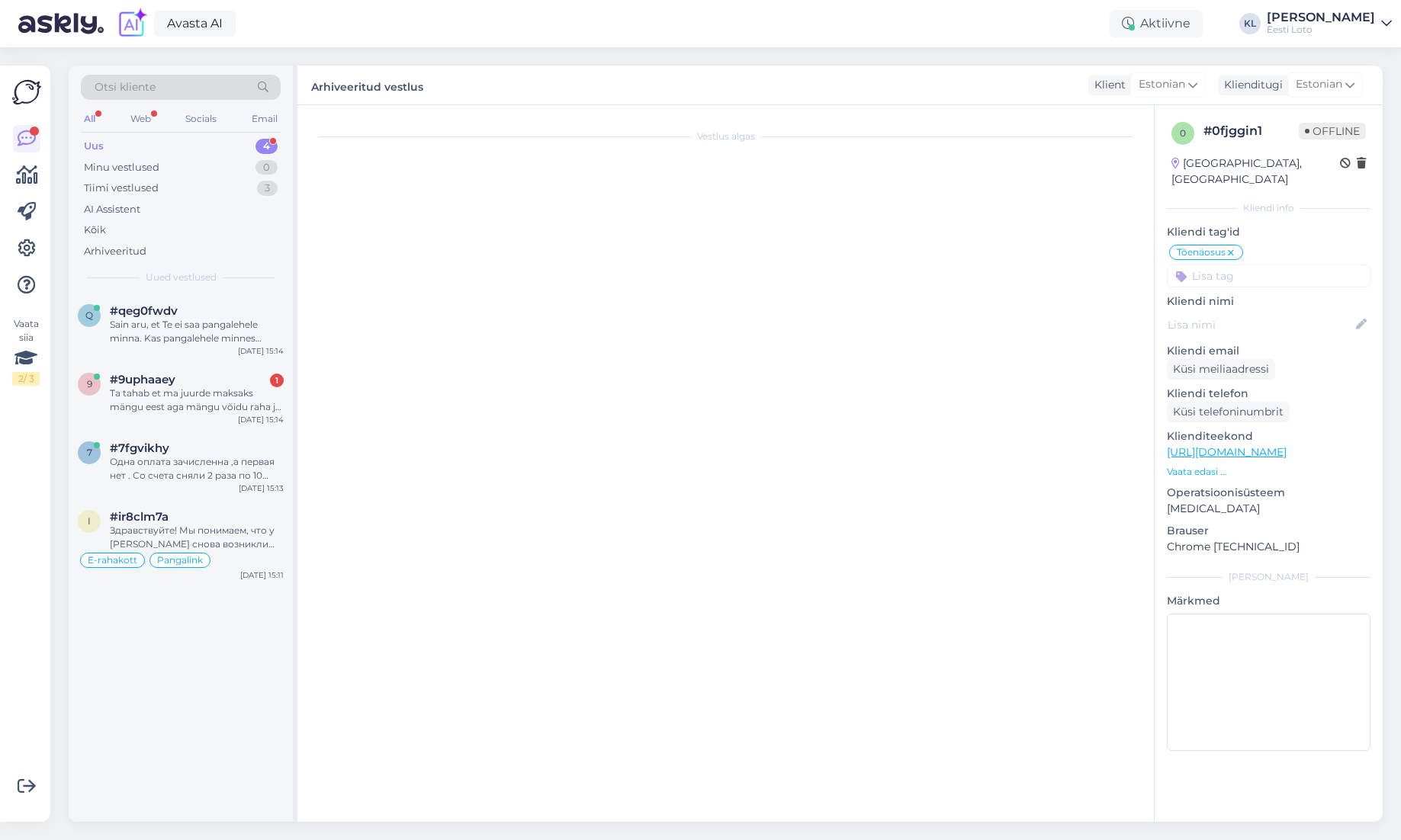
scroll to position [0, 0]
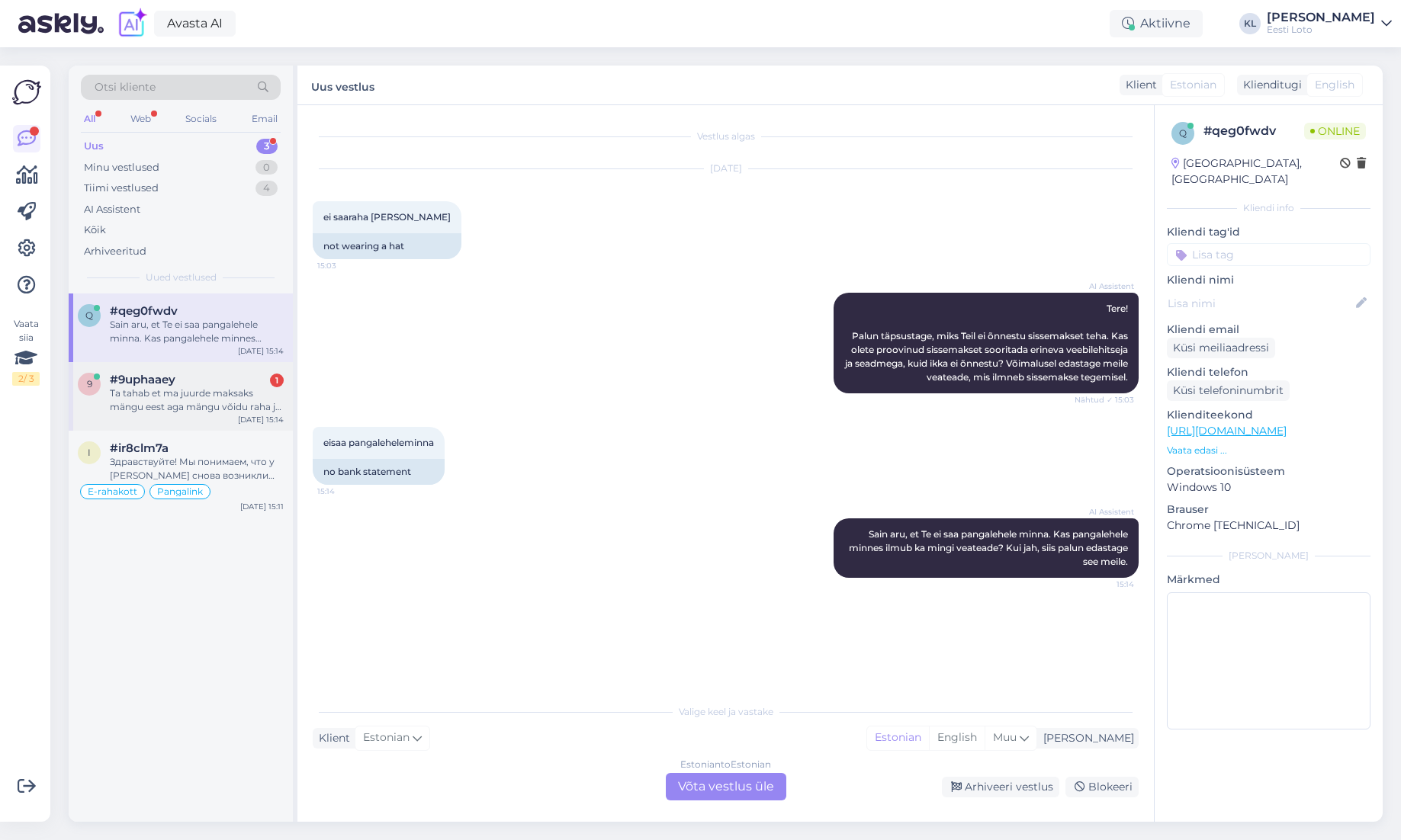
drag, startPoint x: 187, startPoint y: 398, endPoint x: 241, endPoint y: 405, distance: 54.5
click at [187, 398] on div "Ta tahab et ma juurde maksaks mängu eest aga mängu võidu raha jäi saamata [PERS…" at bounding box center [197, 400] width 174 height 27
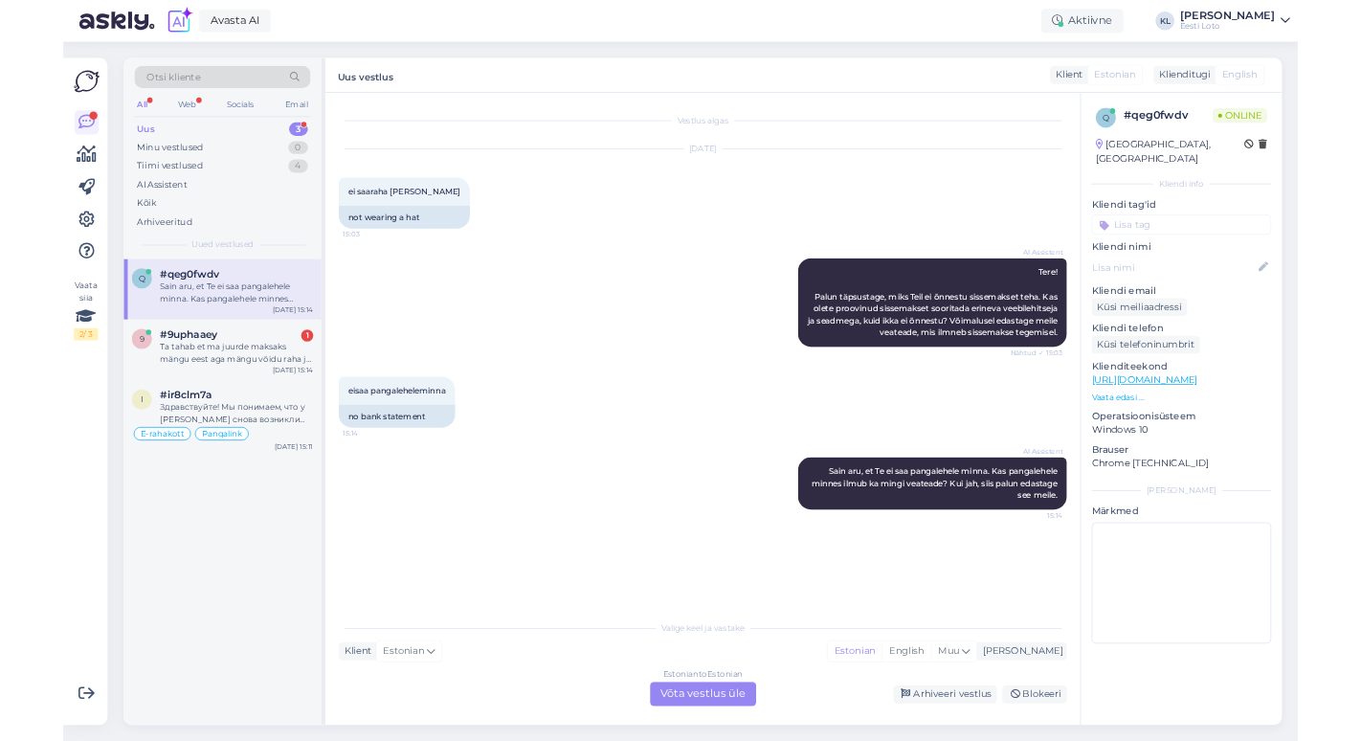
scroll to position [177, 0]
